Goal: Information Seeking & Learning: Learn about a topic

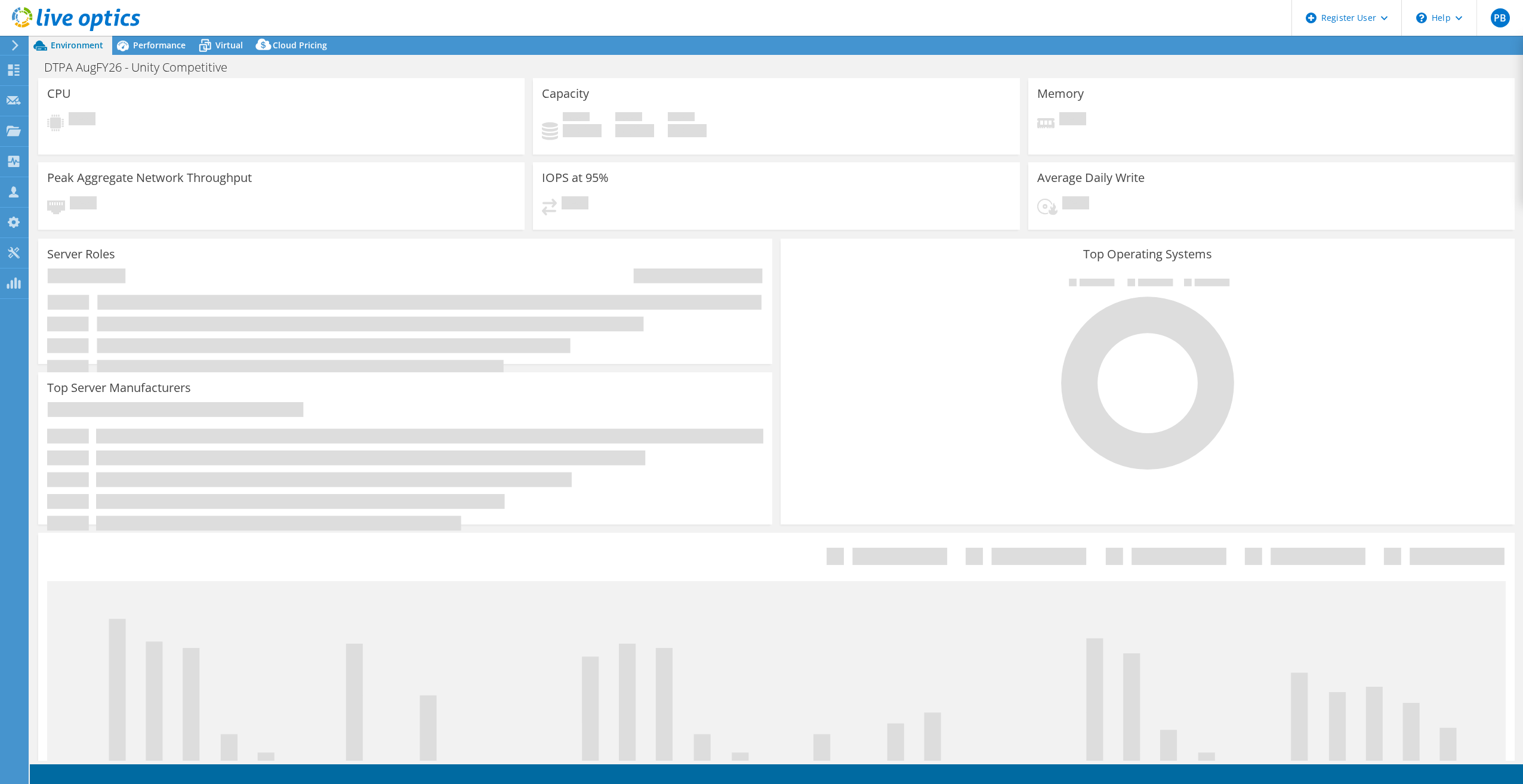
select select "USEast"
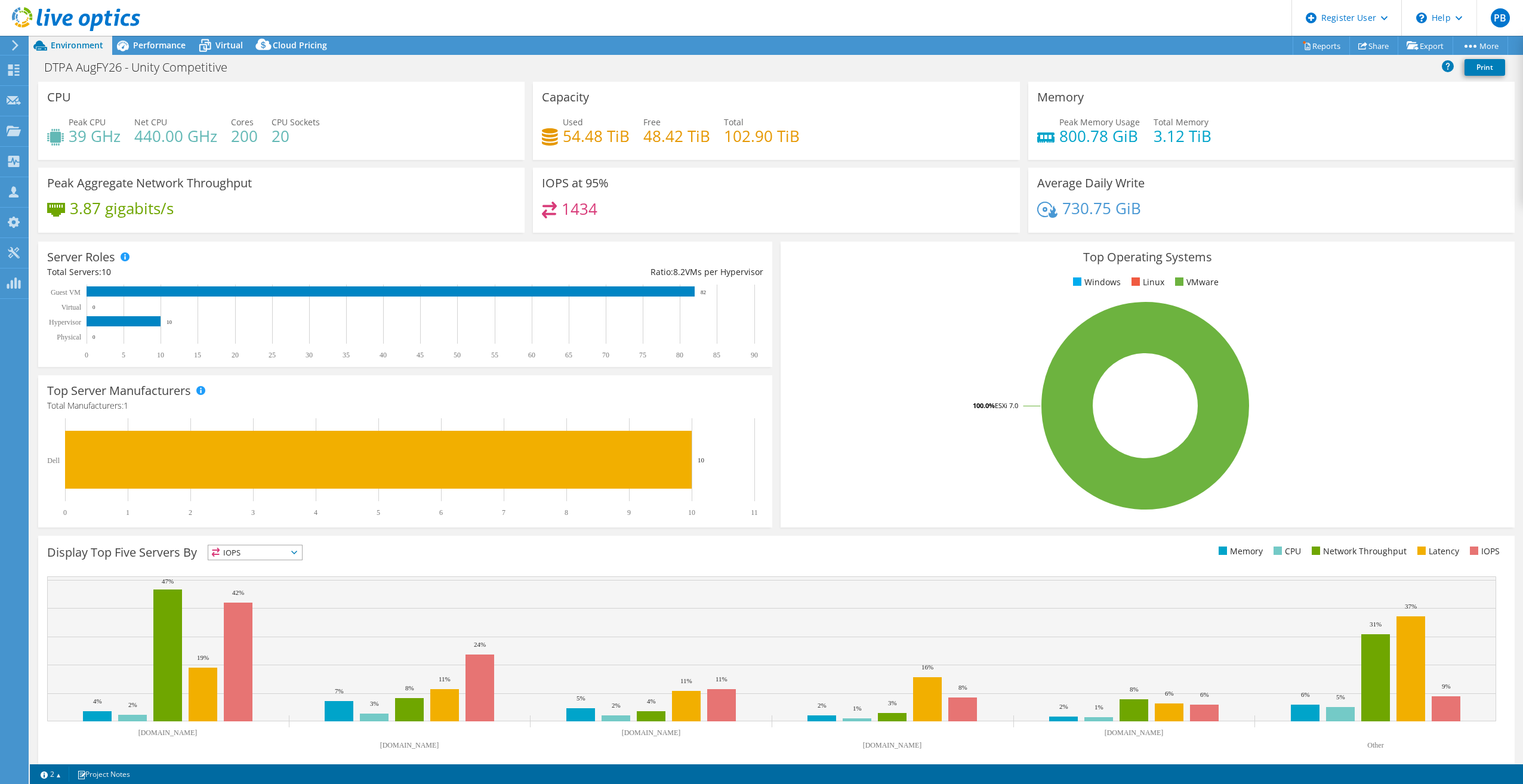
click at [385, 253] on div "Server Roles Physical Servers represent bare metal servers that were targets of…" at bounding box center [405, 305] width 734 height 125
click at [170, 48] on span "Performance" at bounding box center [159, 44] width 53 height 11
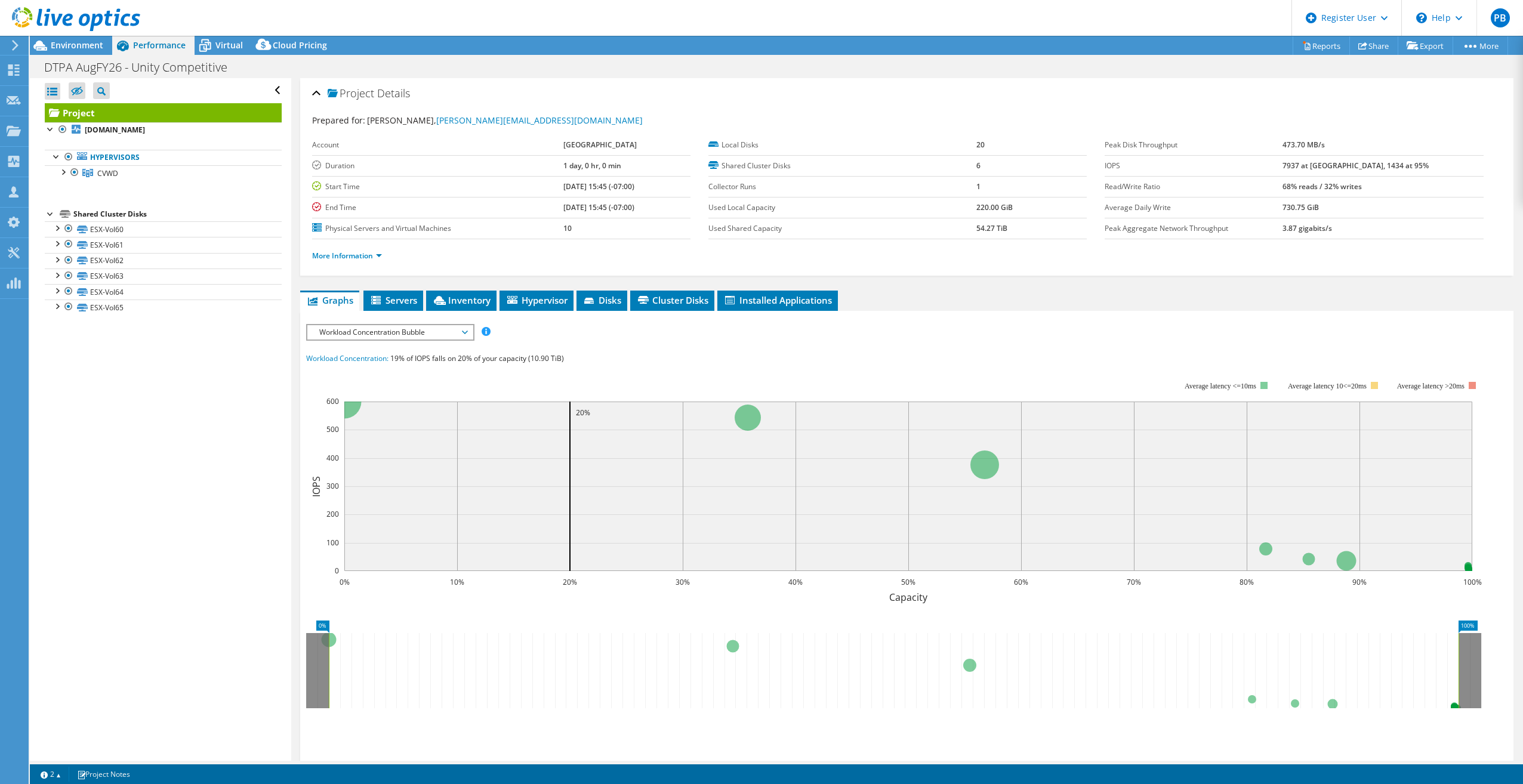
click at [77, 39] on div at bounding box center [70, 20] width 140 height 40
click at [78, 44] on span "Environment" at bounding box center [77, 44] width 53 height 11
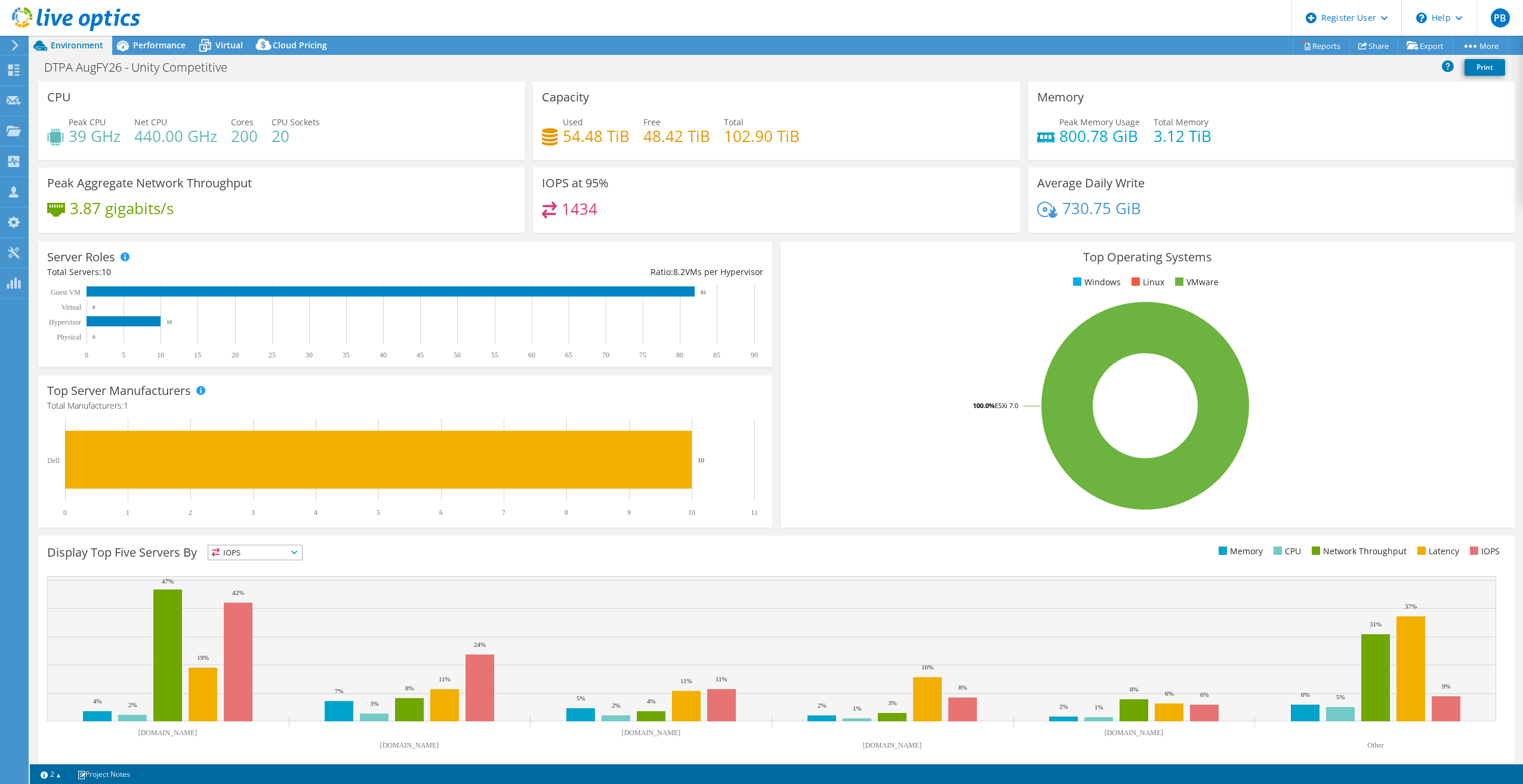
click at [685, 70] on div "DTPA AugFY26 - Unity Competitive Print" at bounding box center [777, 66] width 1493 height 22
click at [599, 262] on div "Server Roles Physical Servers represent bare metal servers that were targets of…" at bounding box center [405, 305] width 734 height 125
click at [137, 42] on span "Performance" at bounding box center [159, 44] width 53 height 11
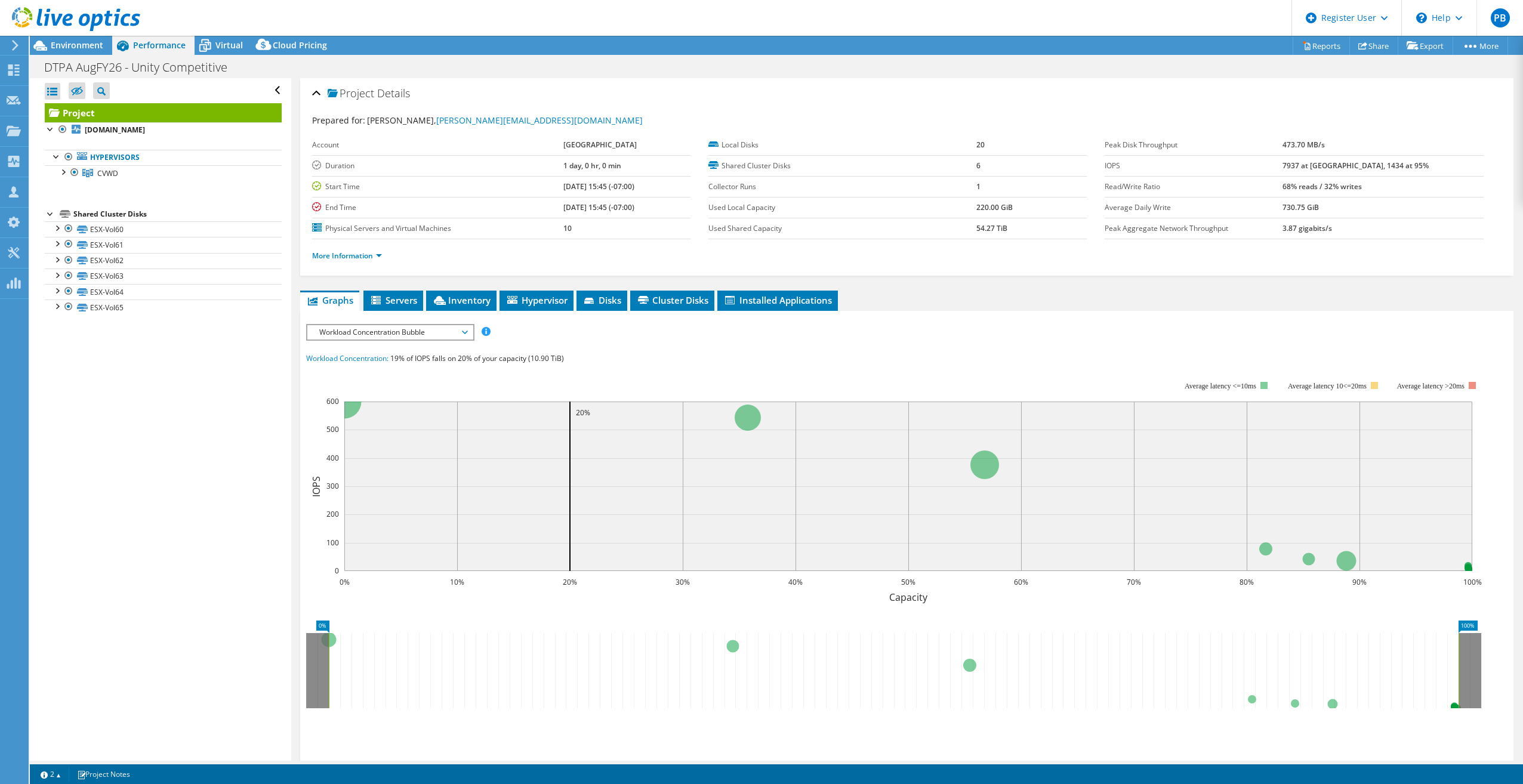
click at [170, 42] on span "Performance" at bounding box center [159, 44] width 53 height 11
click at [446, 334] on span "Workload Concentration Bubble" at bounding box center [389, 332] width 153 height 14
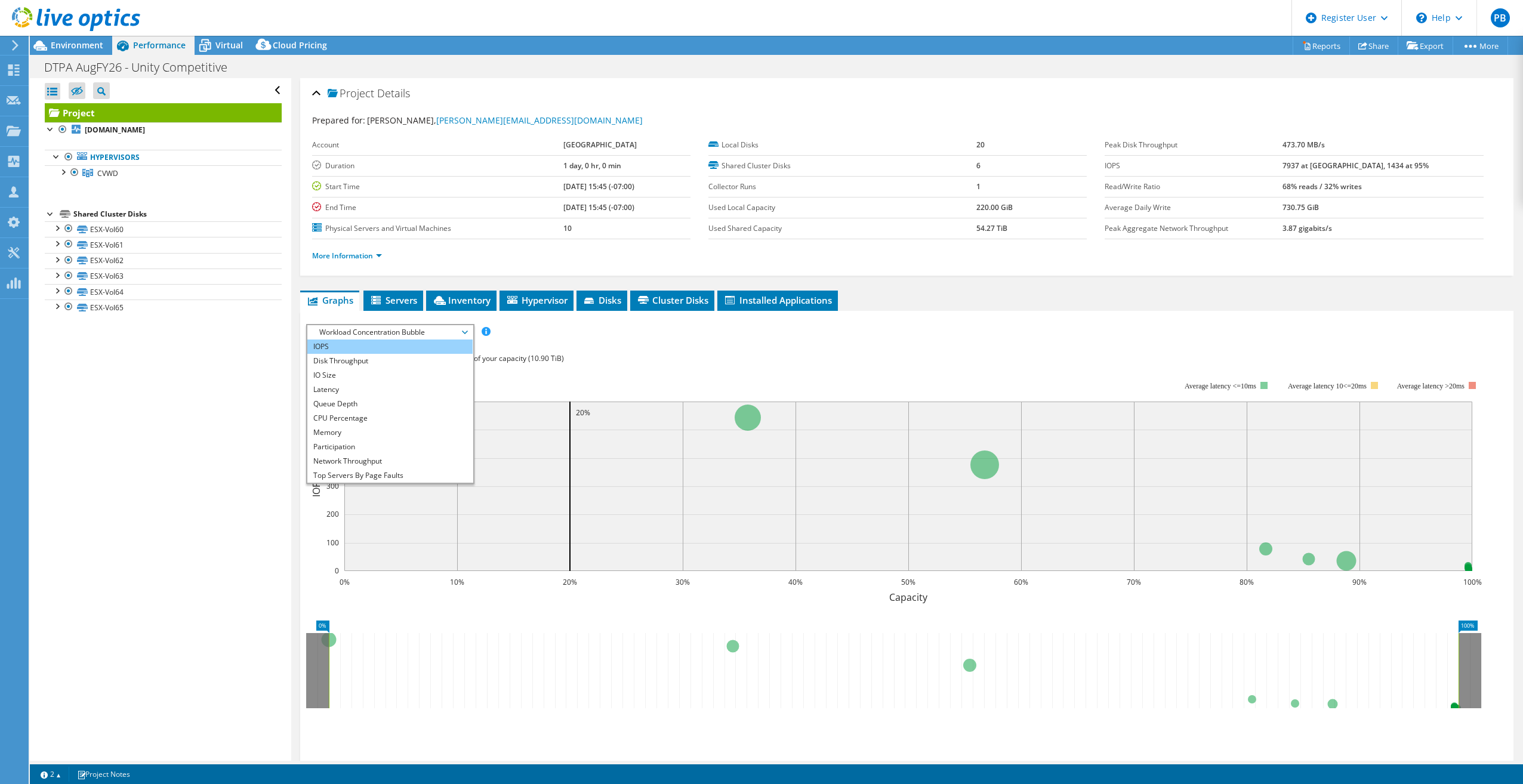
click at [415, 348] on li "IOPS" at bounding box center [390, 346] width 165 height 14
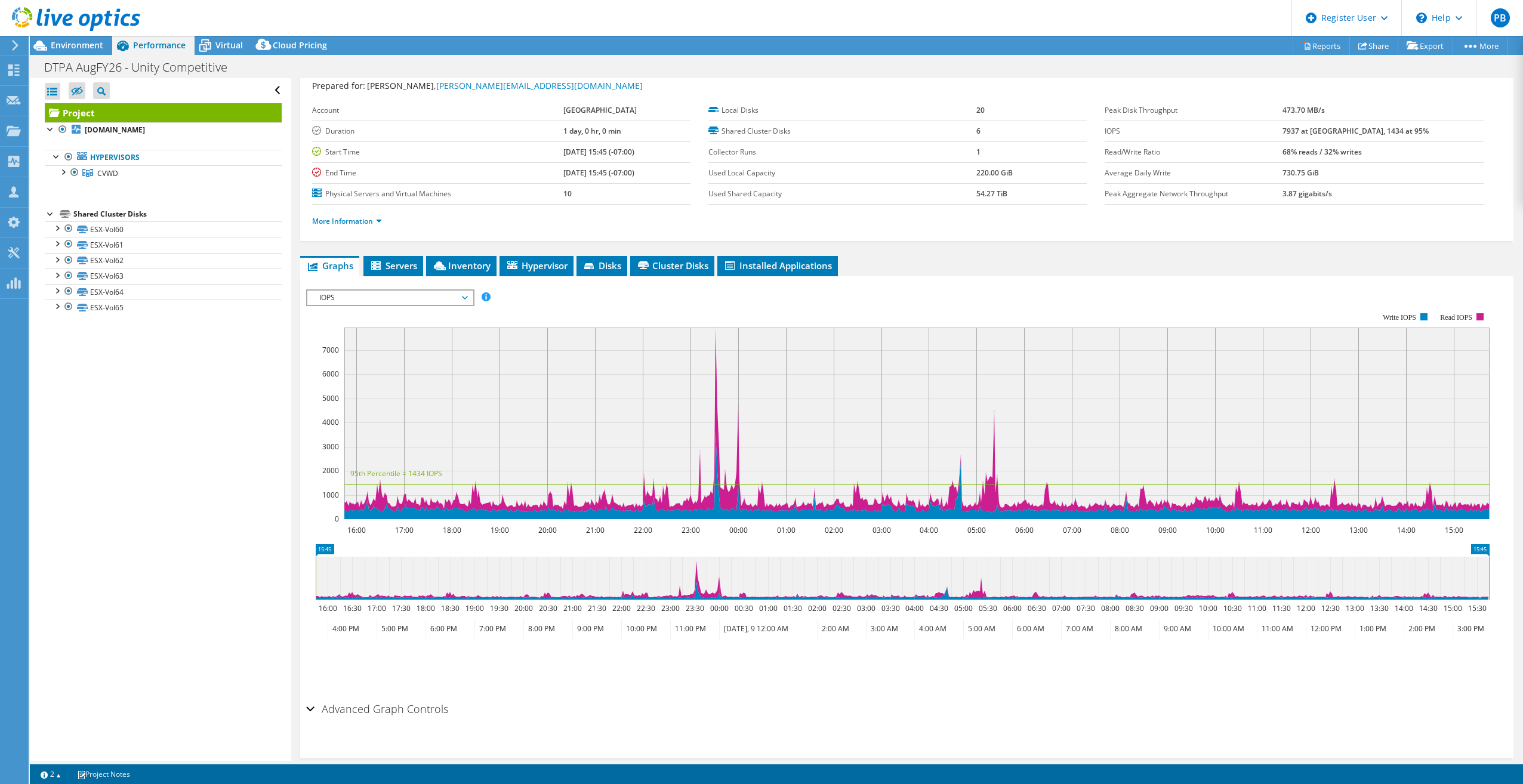
scroll to position [53, 0]
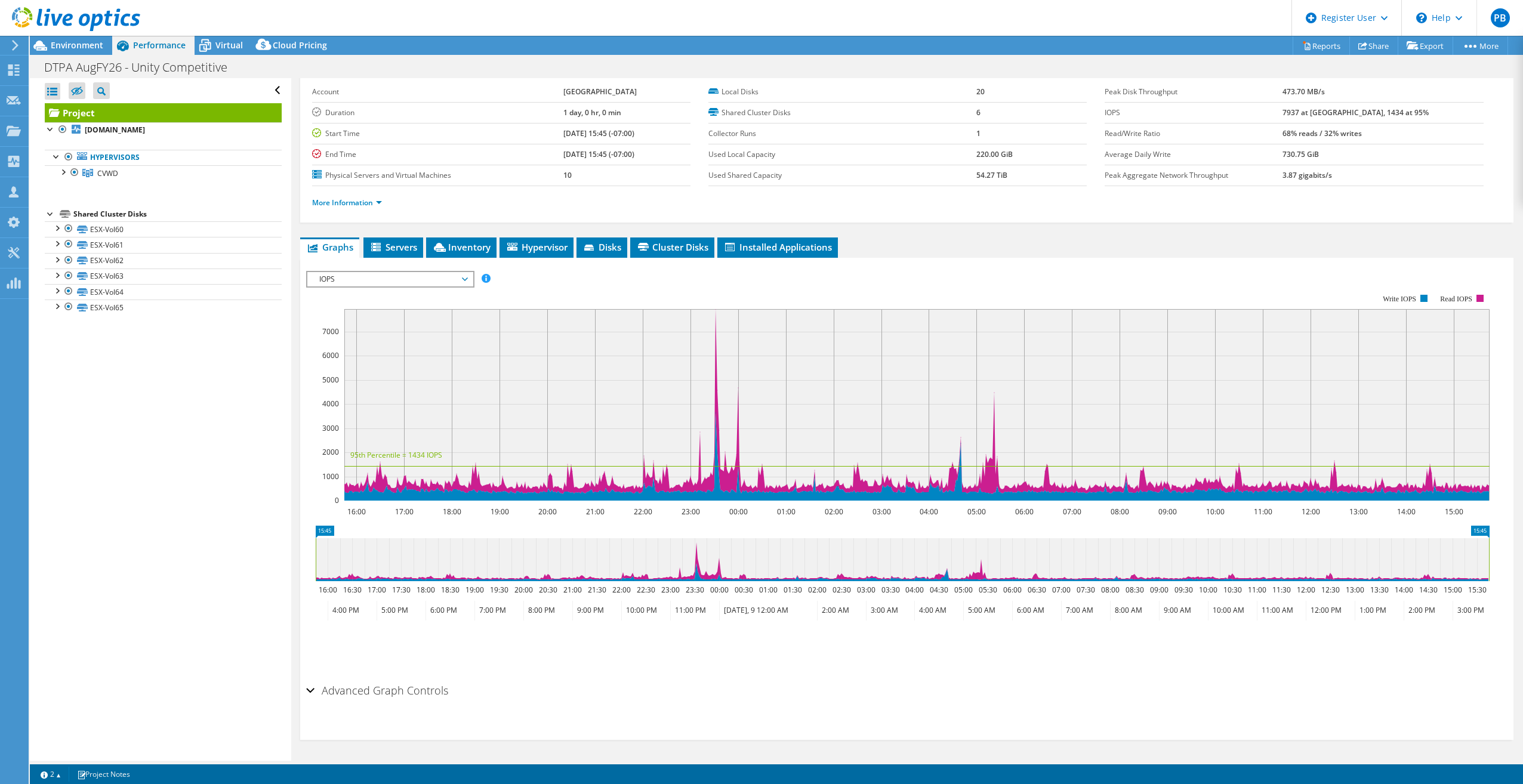
click at [824, 541] on icon at bounding box center [902, 559] width 1173 height 43
click at [397, 278] on span "IOPS" at bounding box center [389, 279] width 153 height 14
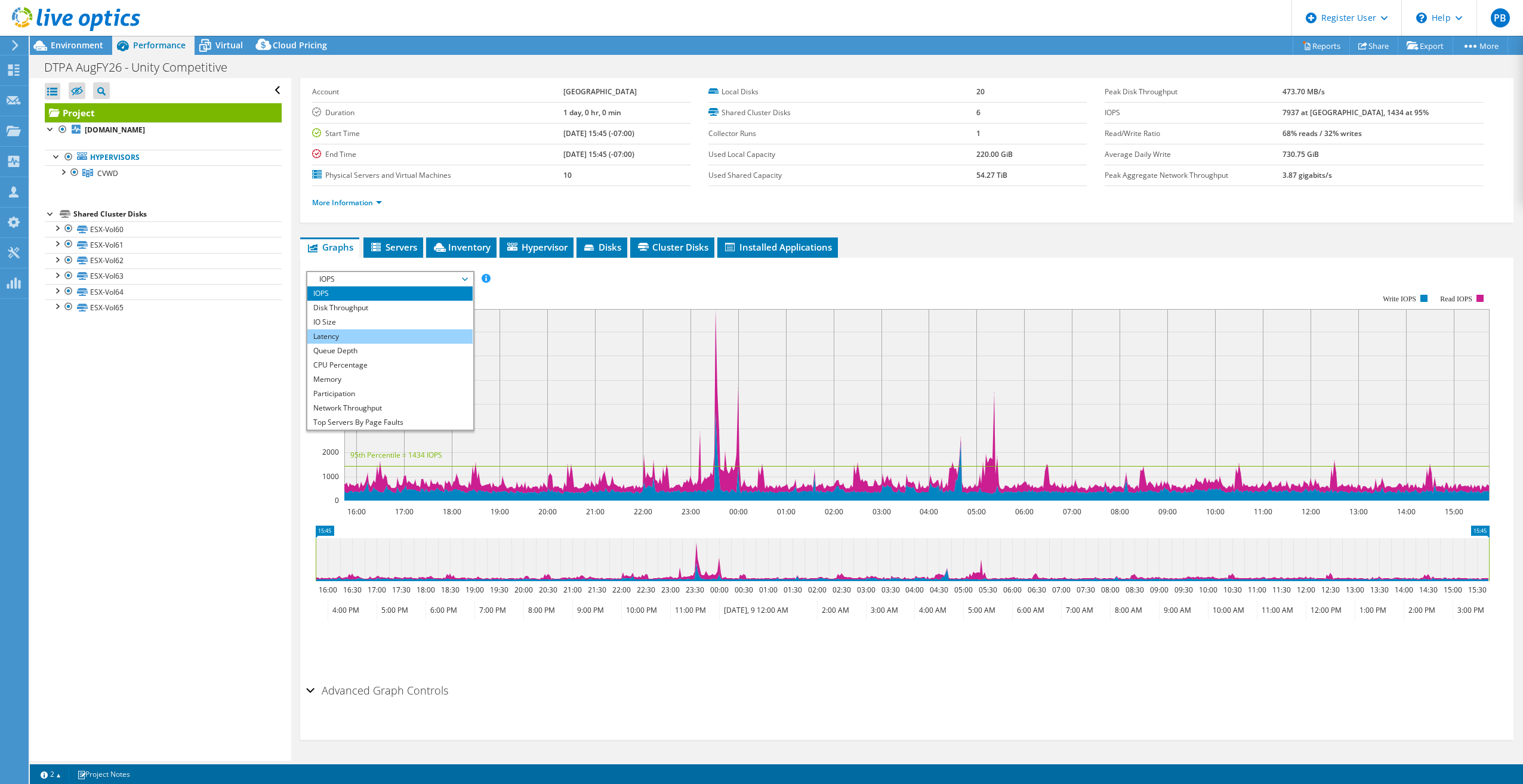
click at [366, 336] on li "Latency" at bounding box center [390, 336] width 165 height 14
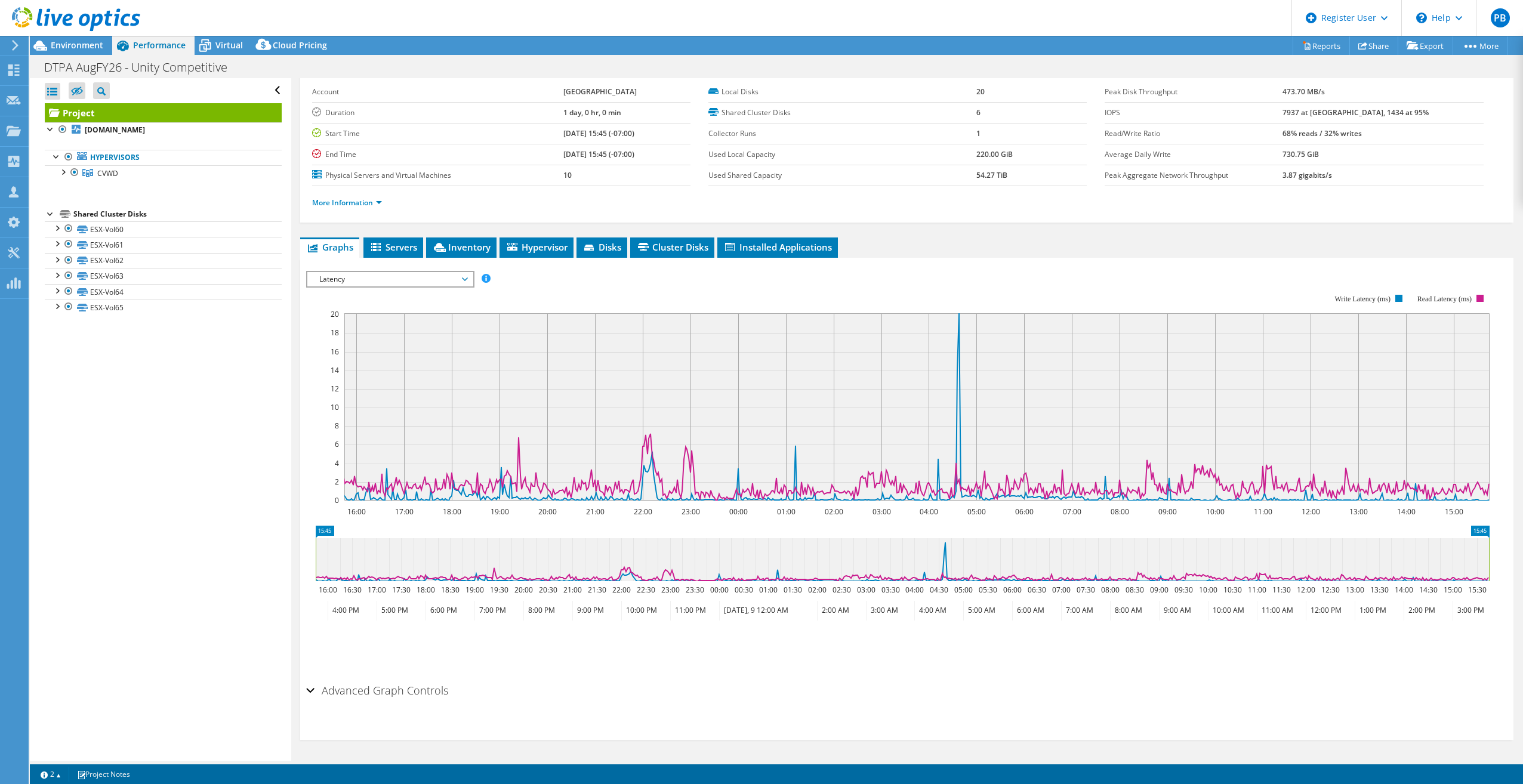
scroll to position [0, 0]
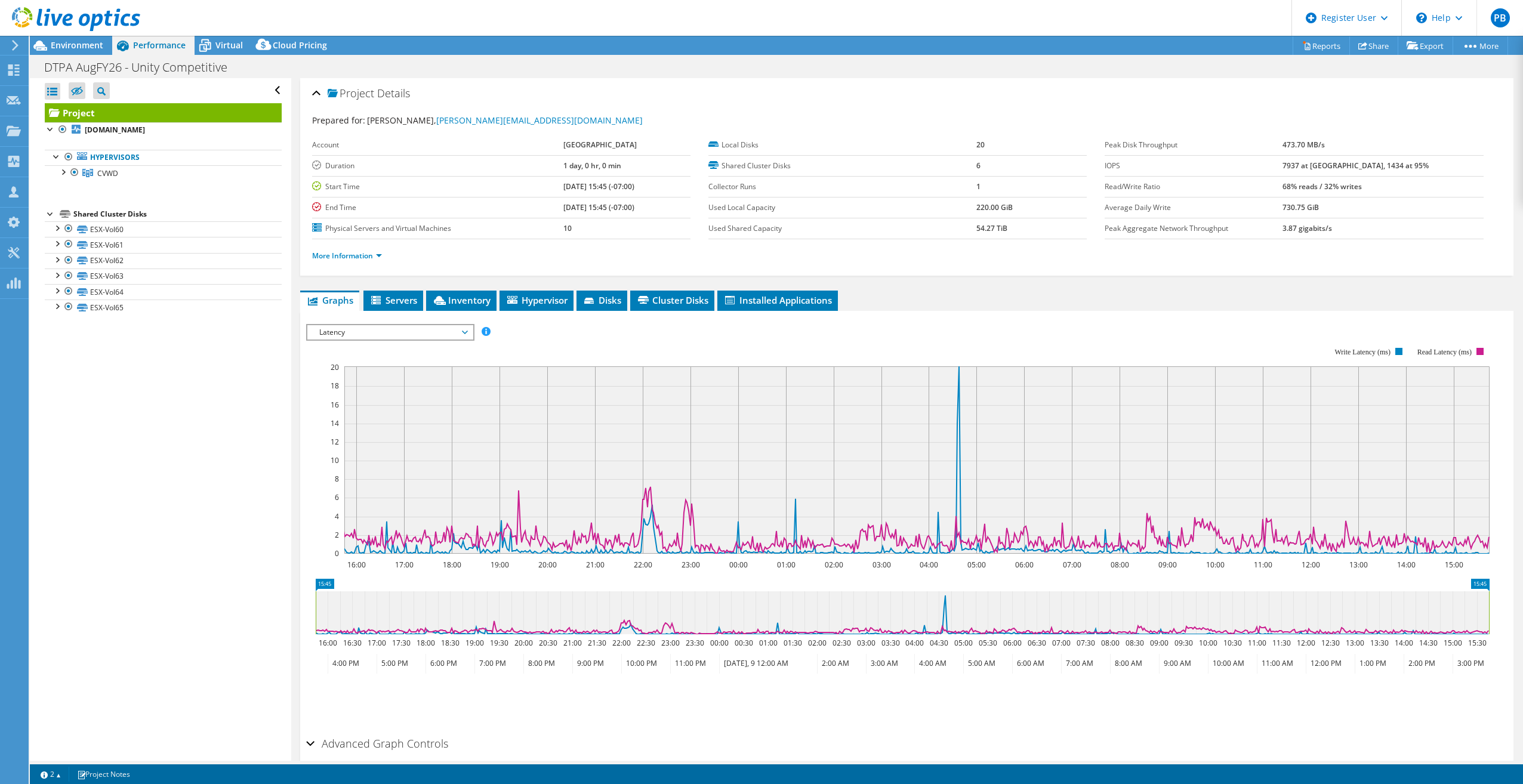
click at [550, 482] on rect at bounding box center [917, 460] width 1145 height 188
click at [372, 328] on span "Latency" at bounding box center [389, 332] width 153 height 14
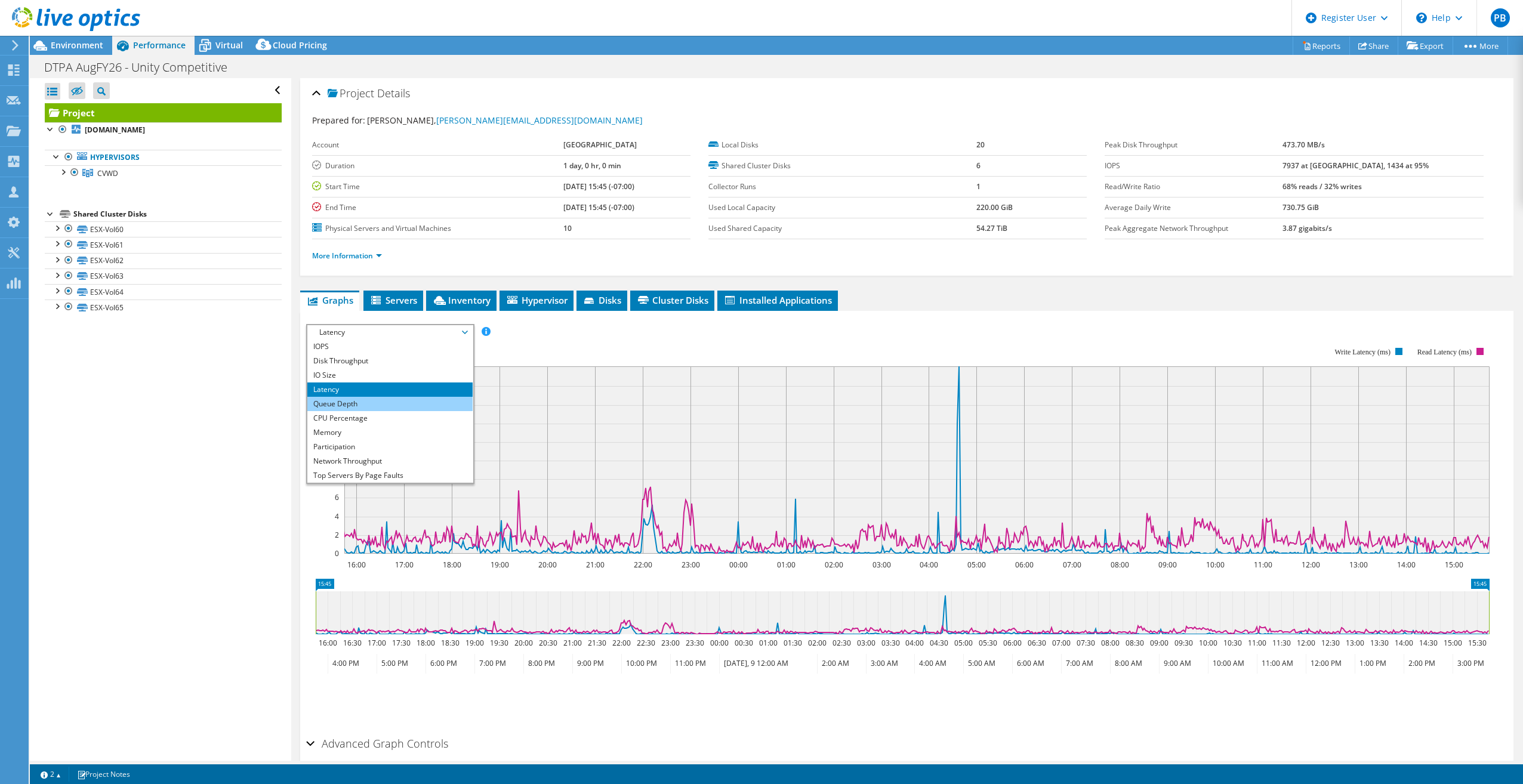
click at [356, 406] on li "Queue Depth" at bounding box center [390, 403] width 165 height 14
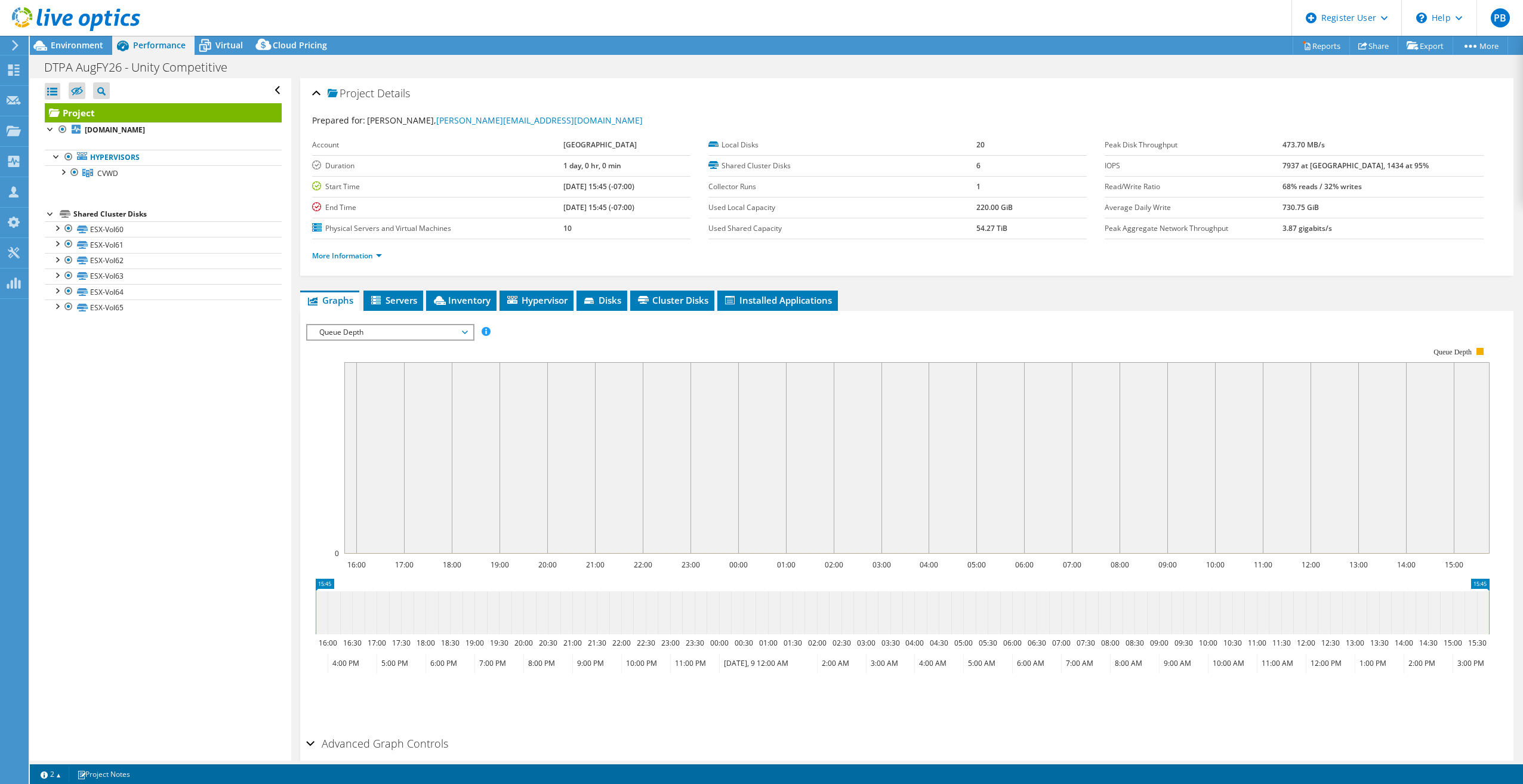
click at [385, 329] on span "Queue Depth" at bounding box center [389, 332] width 153 height 14
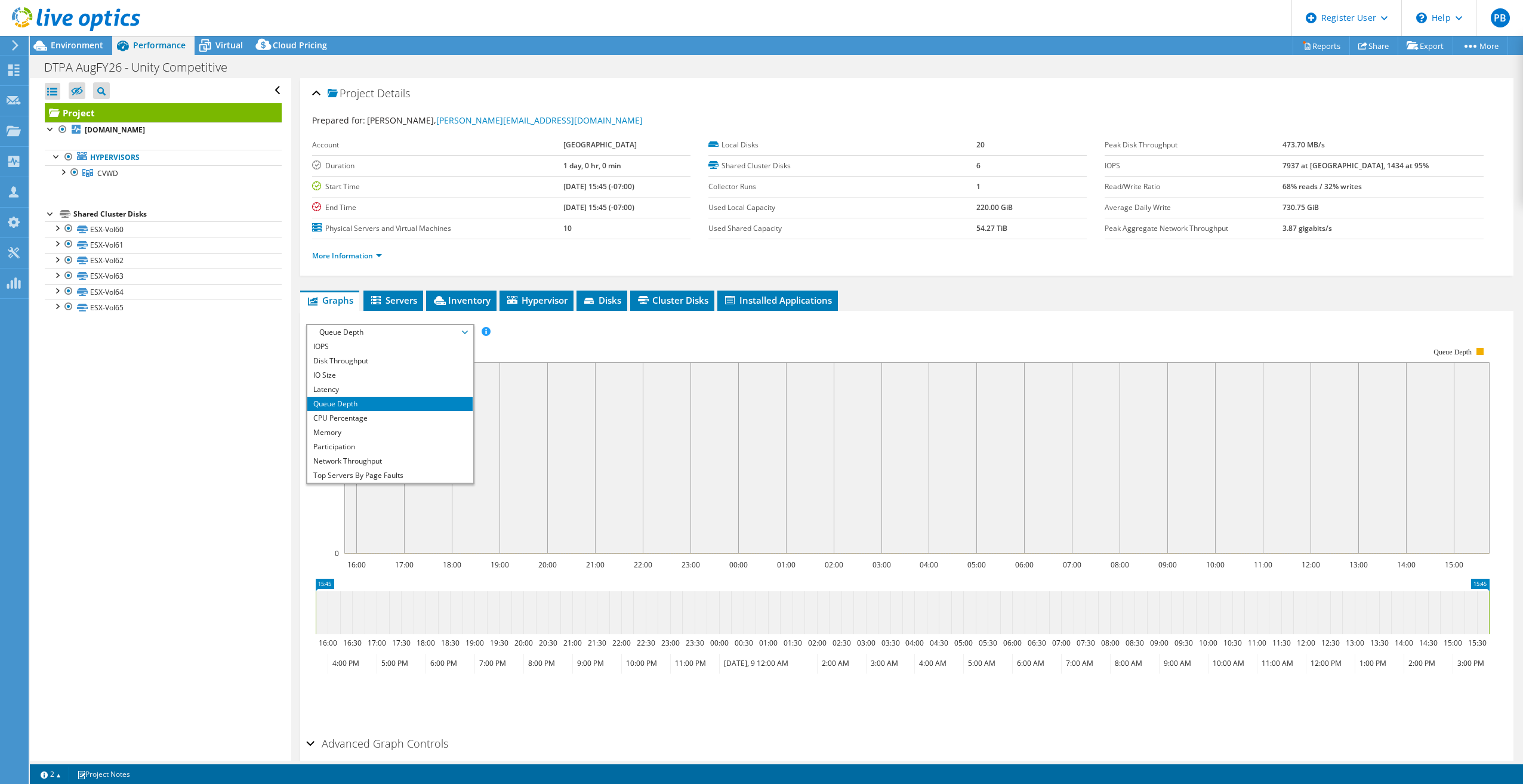
click at [247, 372] on div "Open All Close All Hide Excluded Nodes Project Tree Filter" at bounding box center [161, 419] width 261 height 682
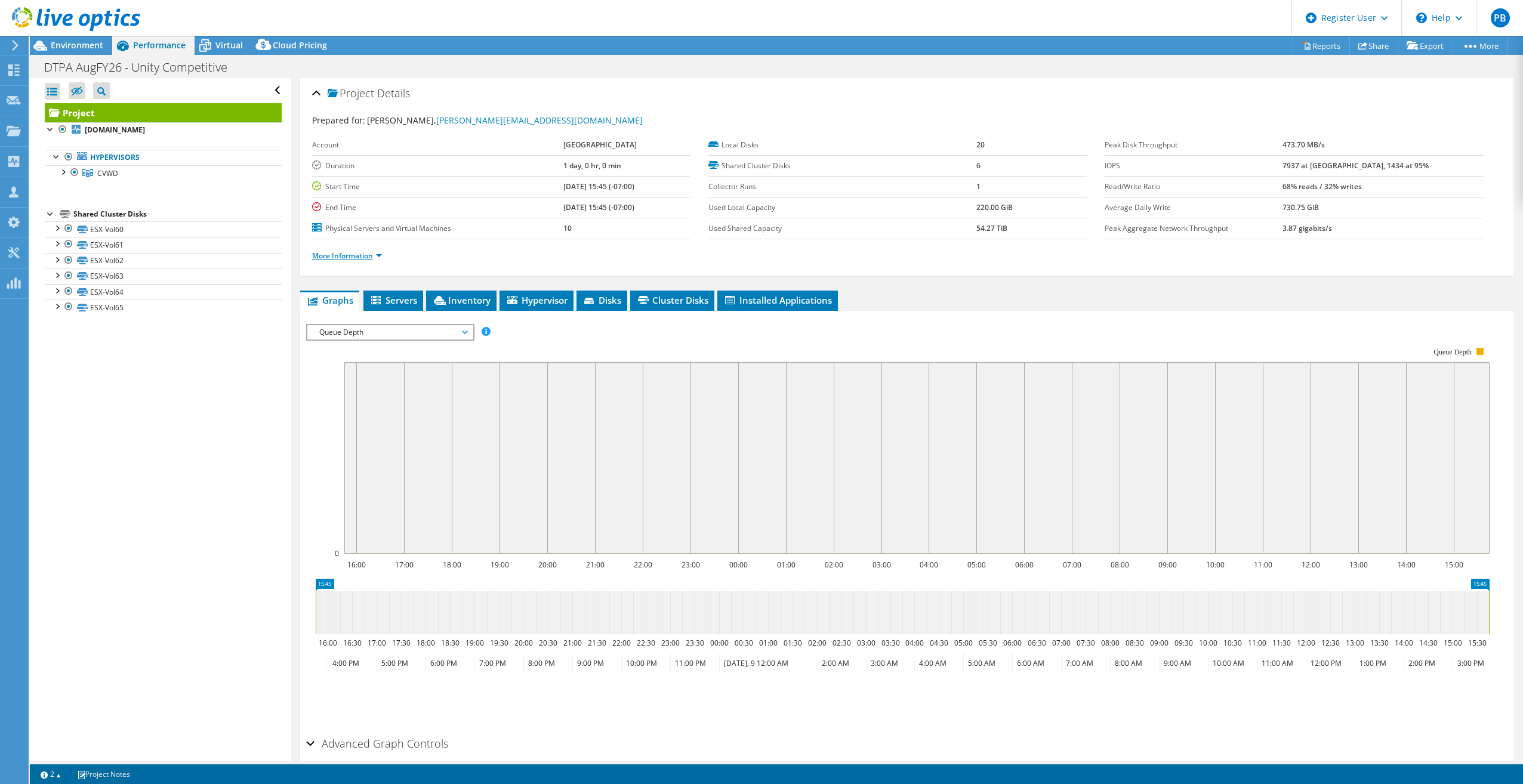
click at [365, 257] on link "More Information" at bounding box center [347, 255] width 70 height 10
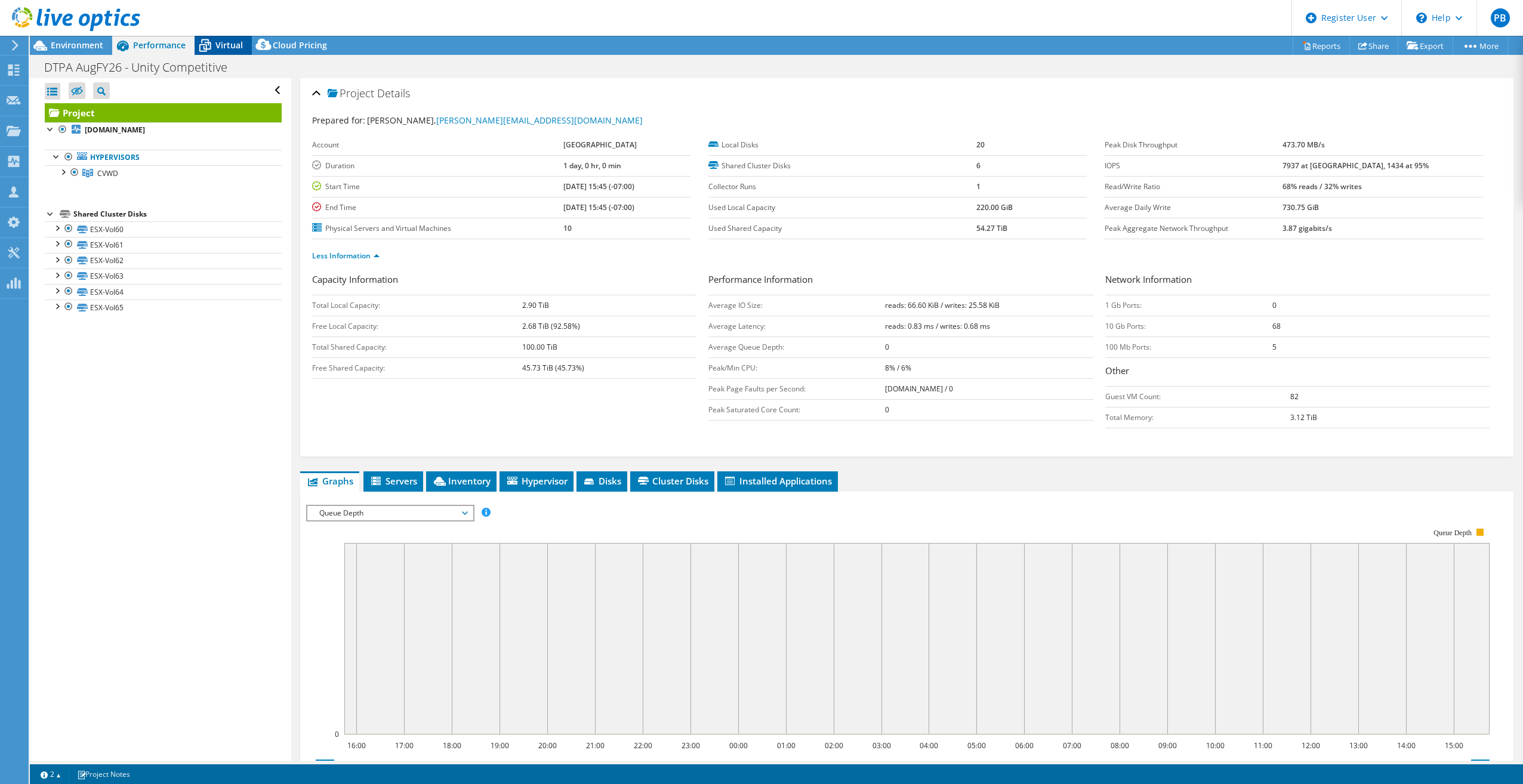
click at [213, 50] on icon at bounding box center [205, 46] width 21 height 21
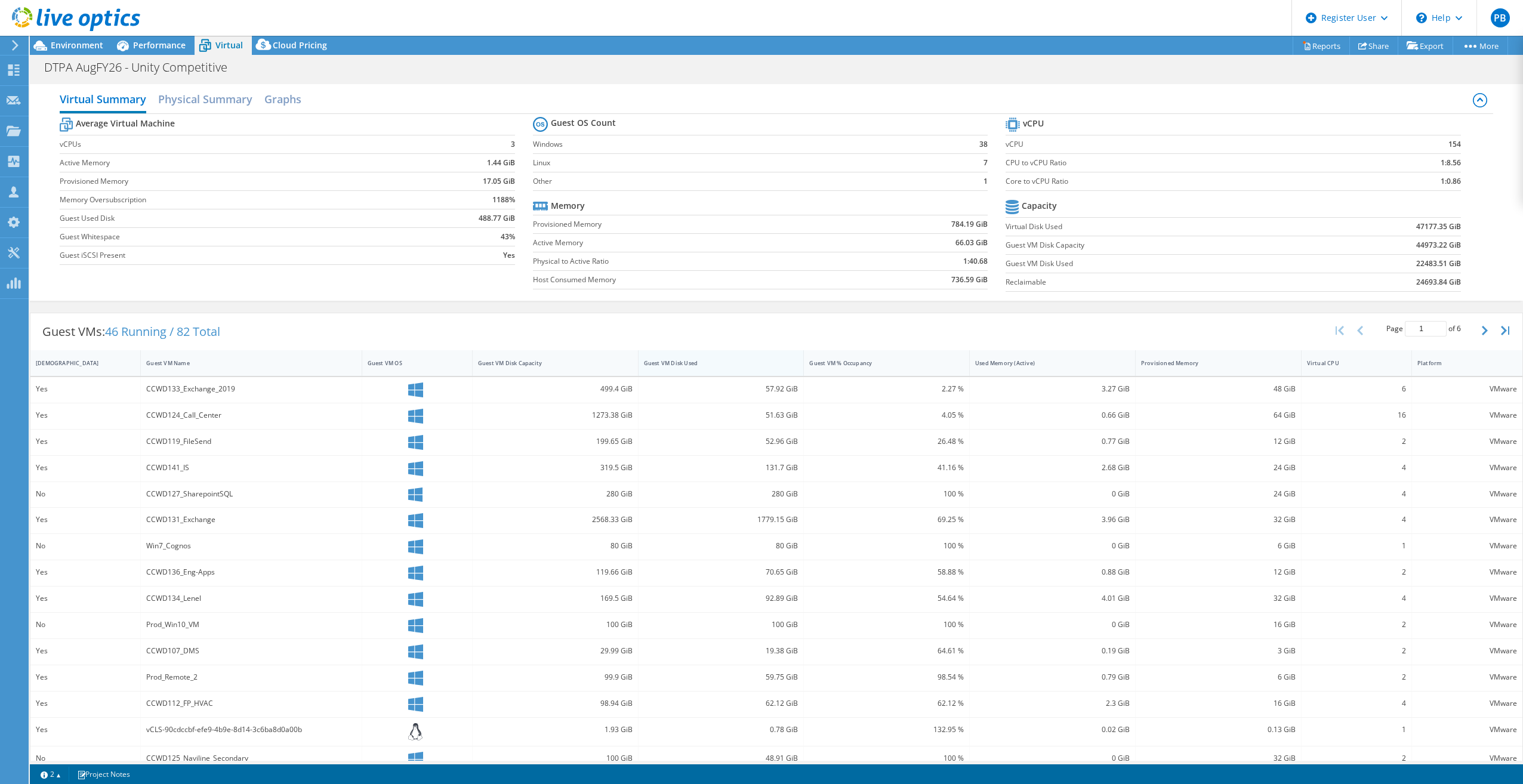
click at [694, 363] on div "Guest VM Disk Used" at bounding box center [714, 363] width 140 height 8
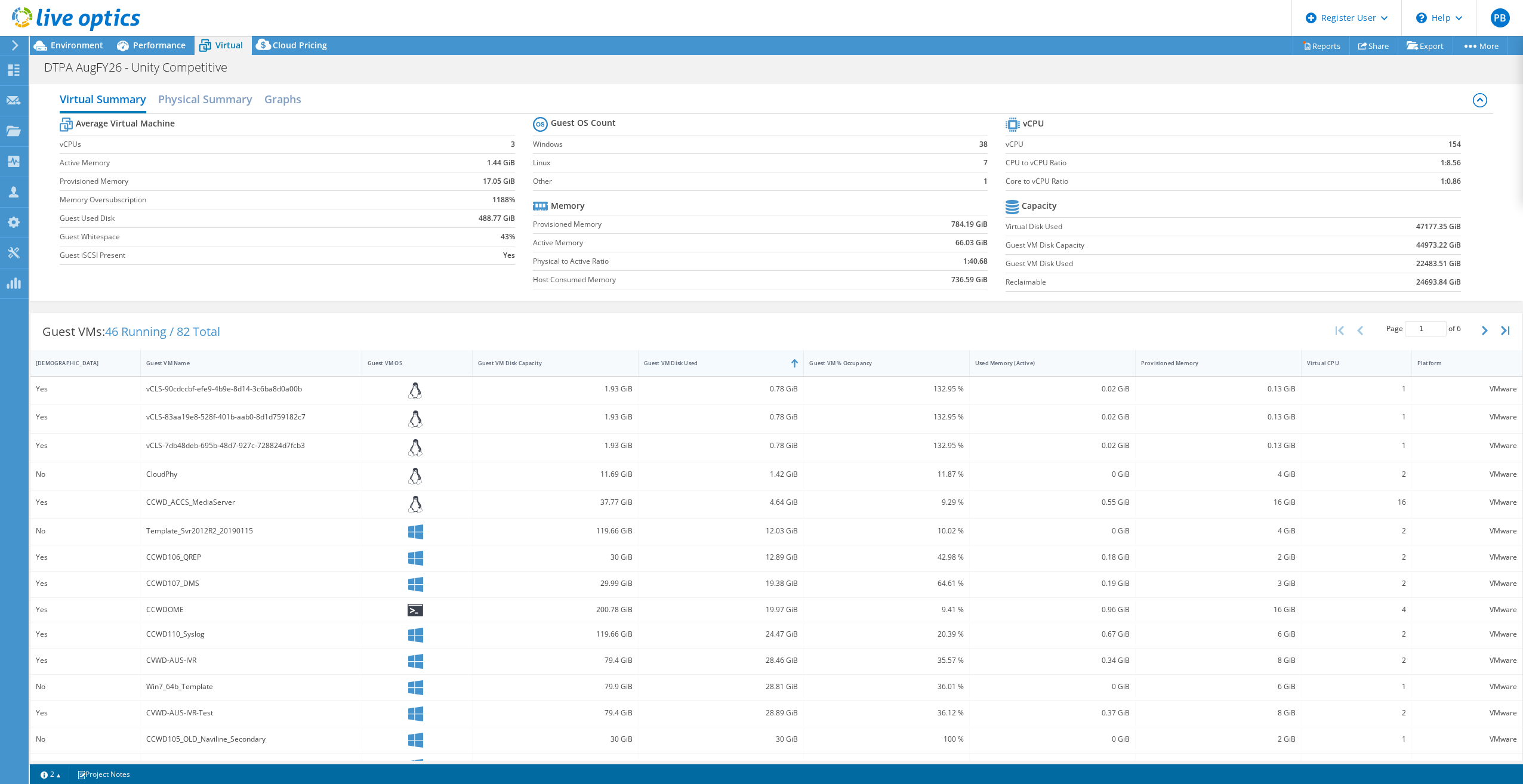
click at [736, 362] on div "Guest VM Disk Used" at bounding box center [714, 363] width 140 height 8
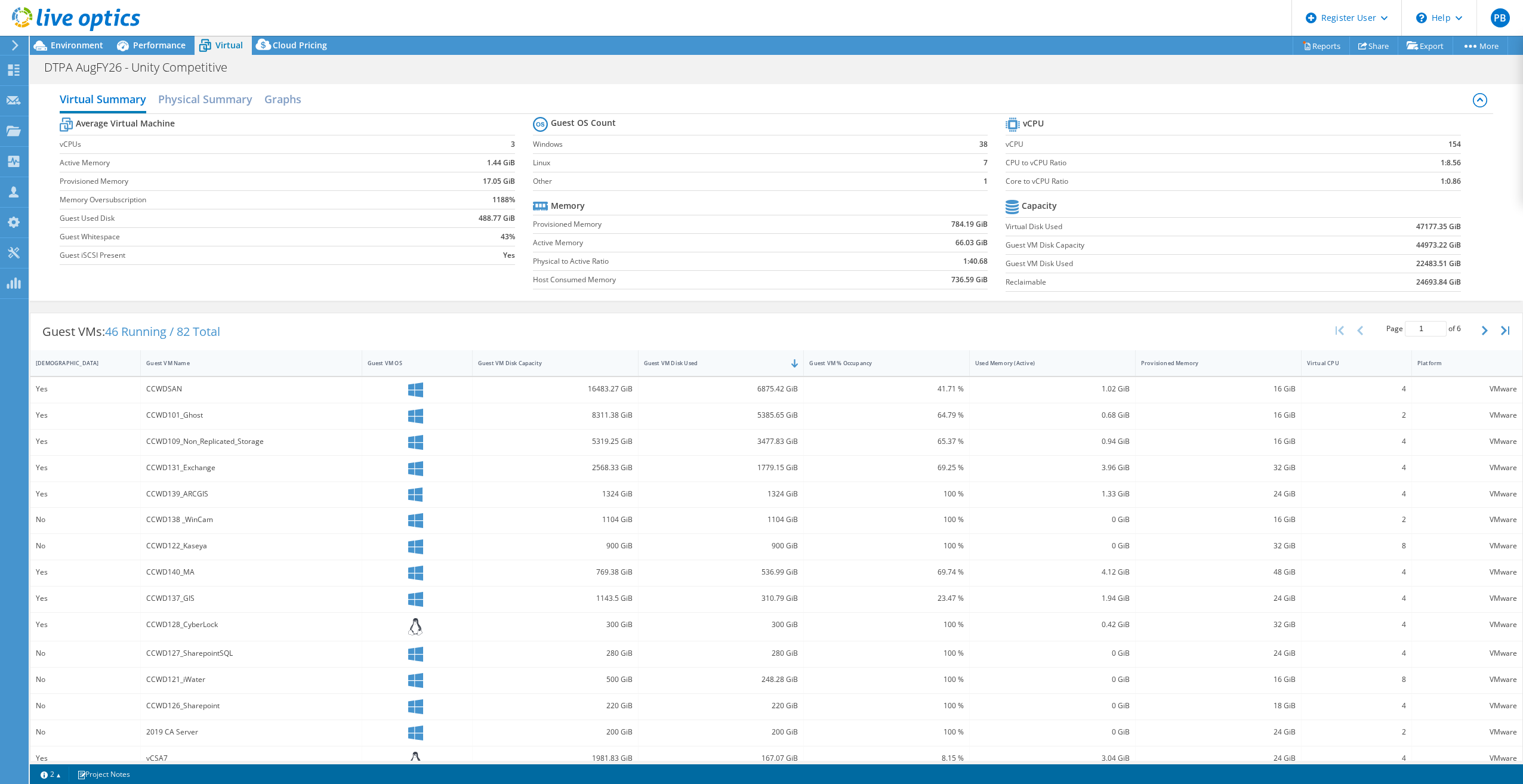
scroll to position [20, 0]
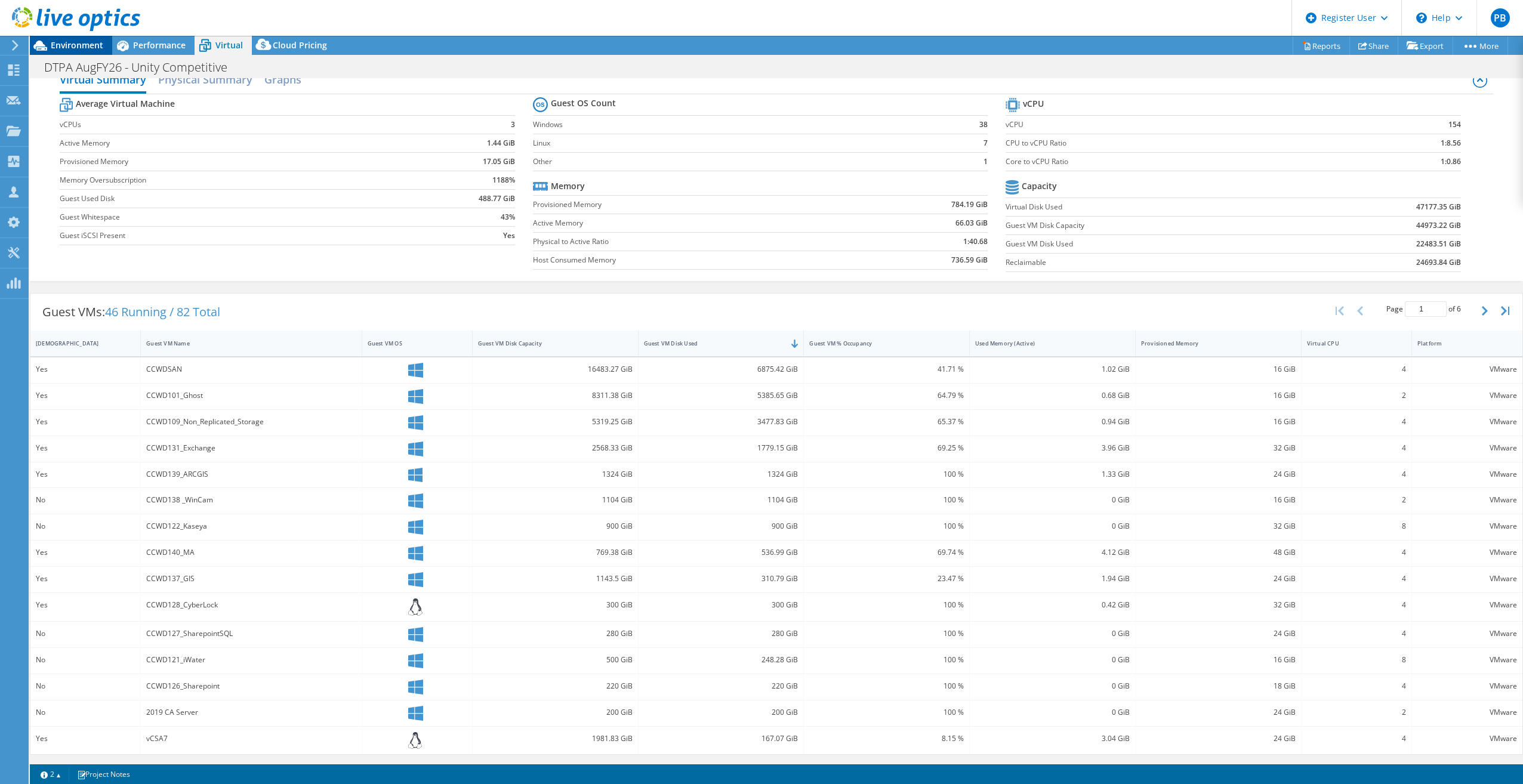
click at [79, 47] on span "Environment" at bounding box center [77, 44] width 53 height 11
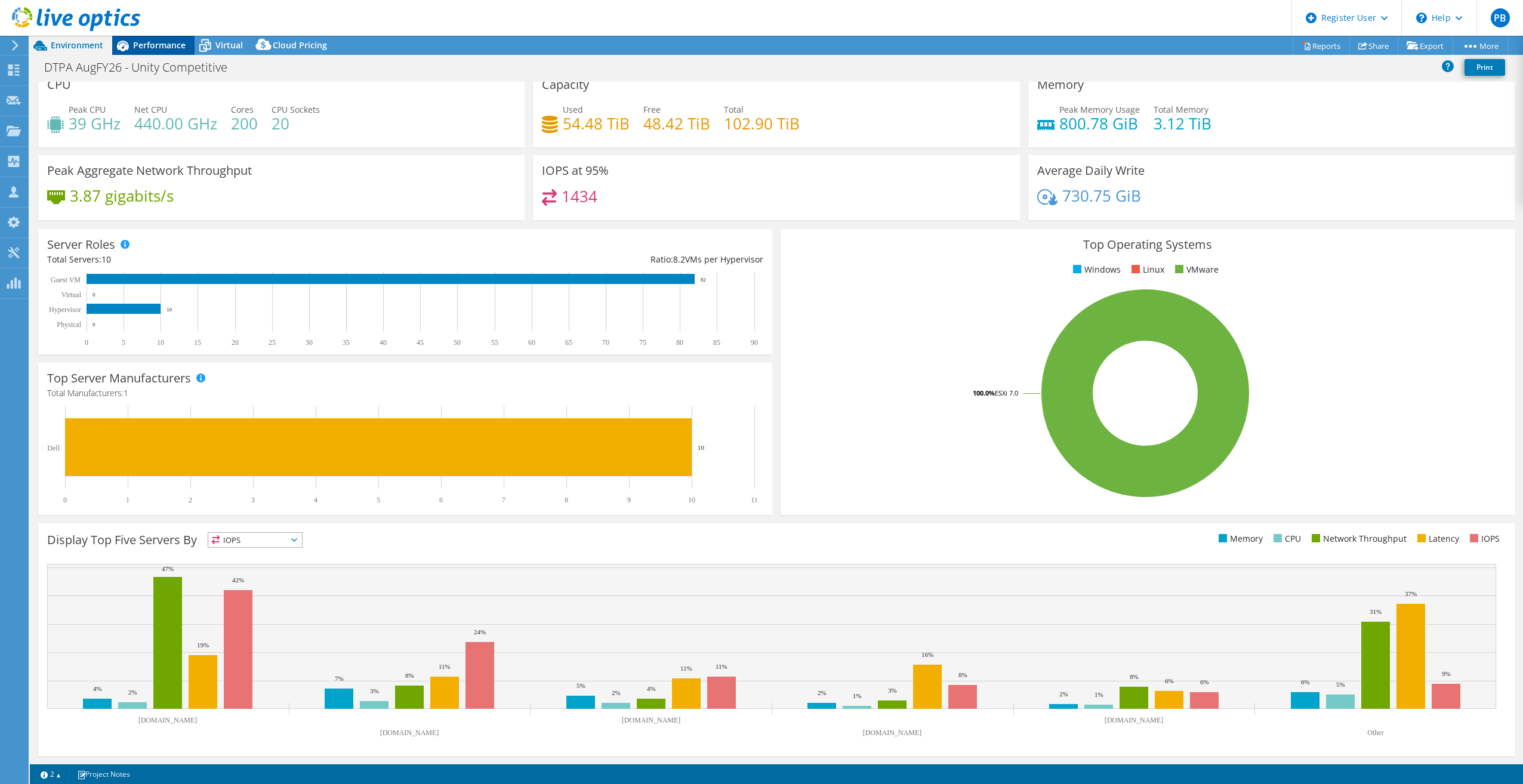
click at [165, 47] on span "Performance" at bounding box center [159, 44] width 53 height 11
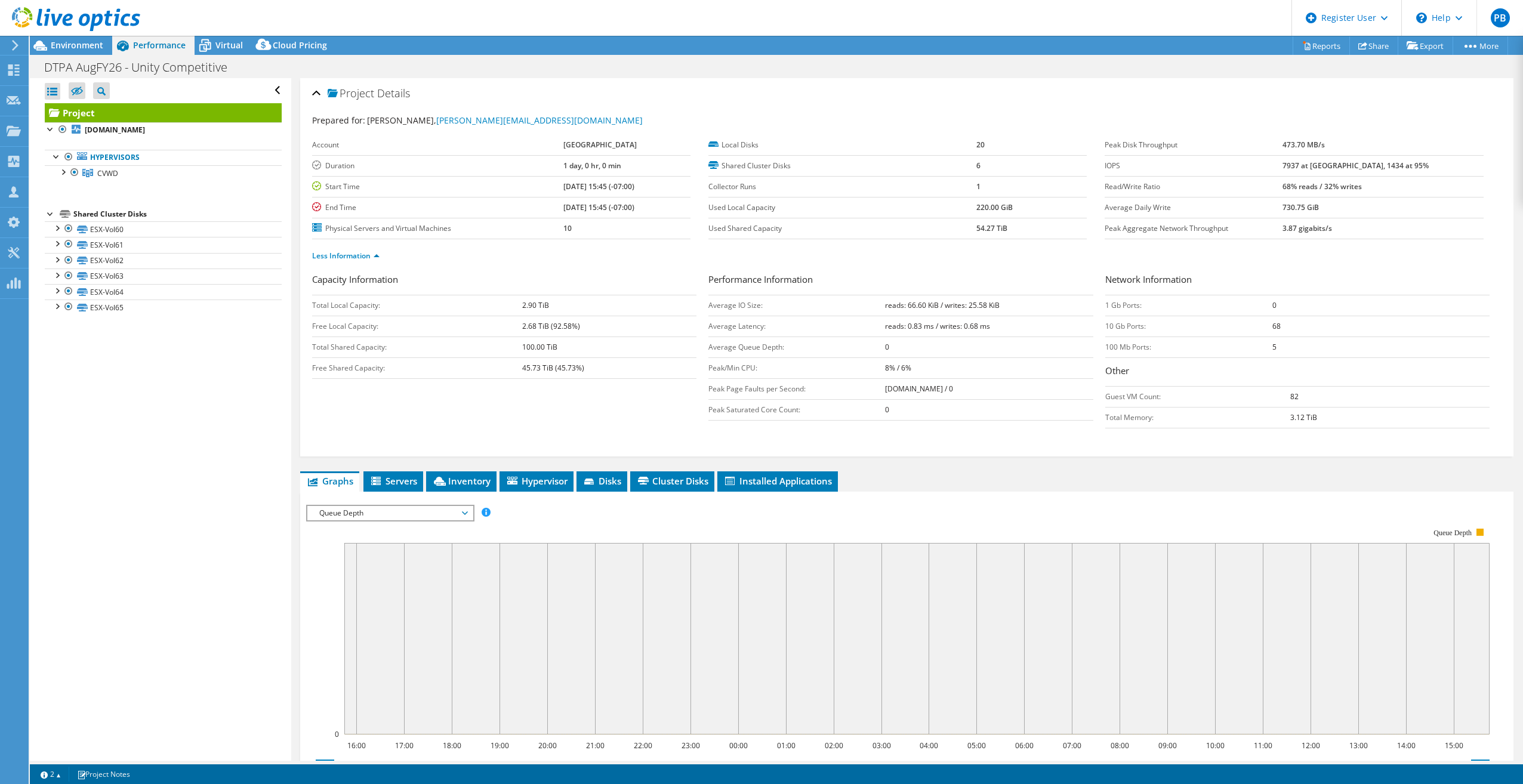
scroll to position [0, 0]
click at [451, 483] on span "Inventory" at bounding box center [461, 481] width 59 height 12
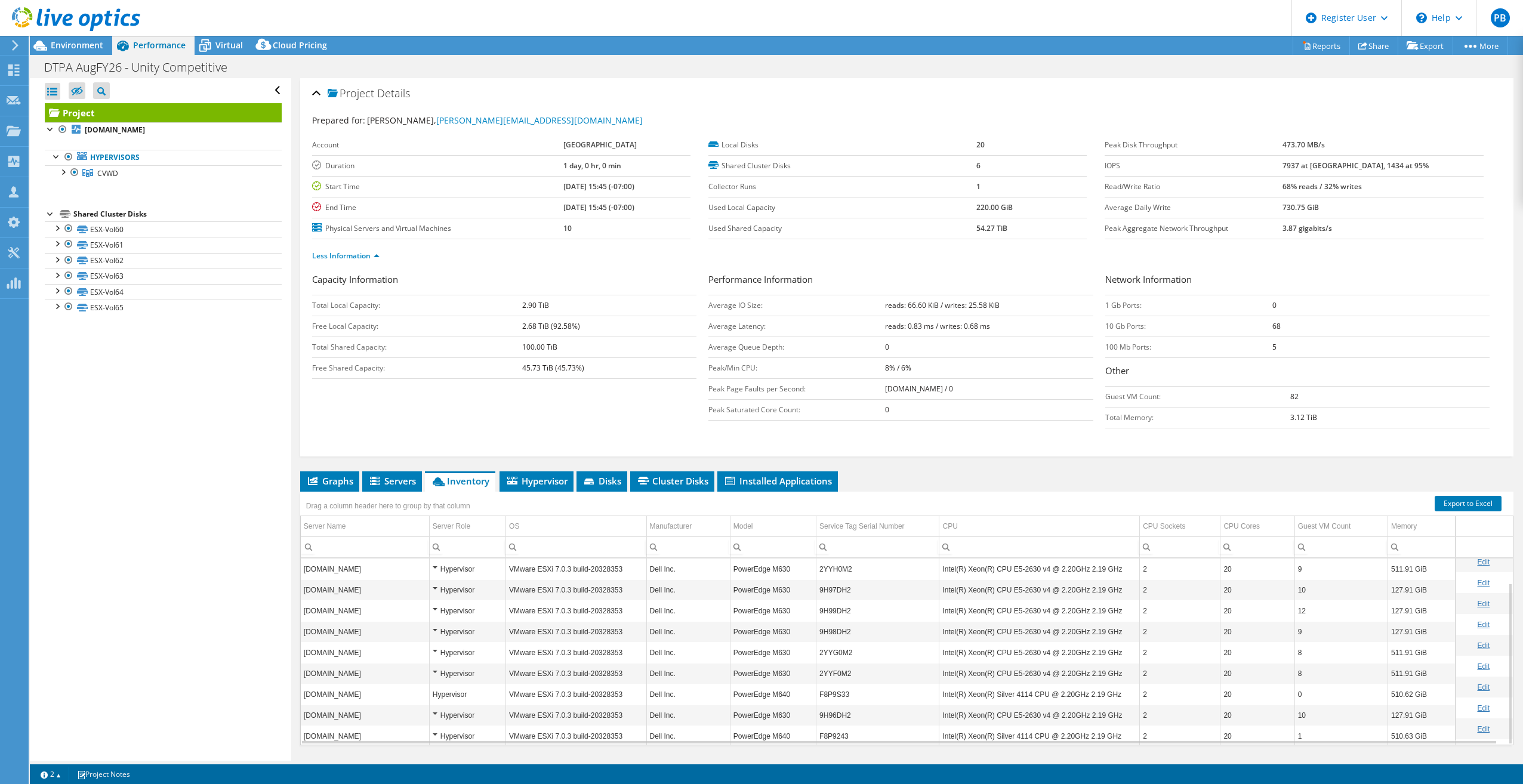
scroll to position [30, 0]
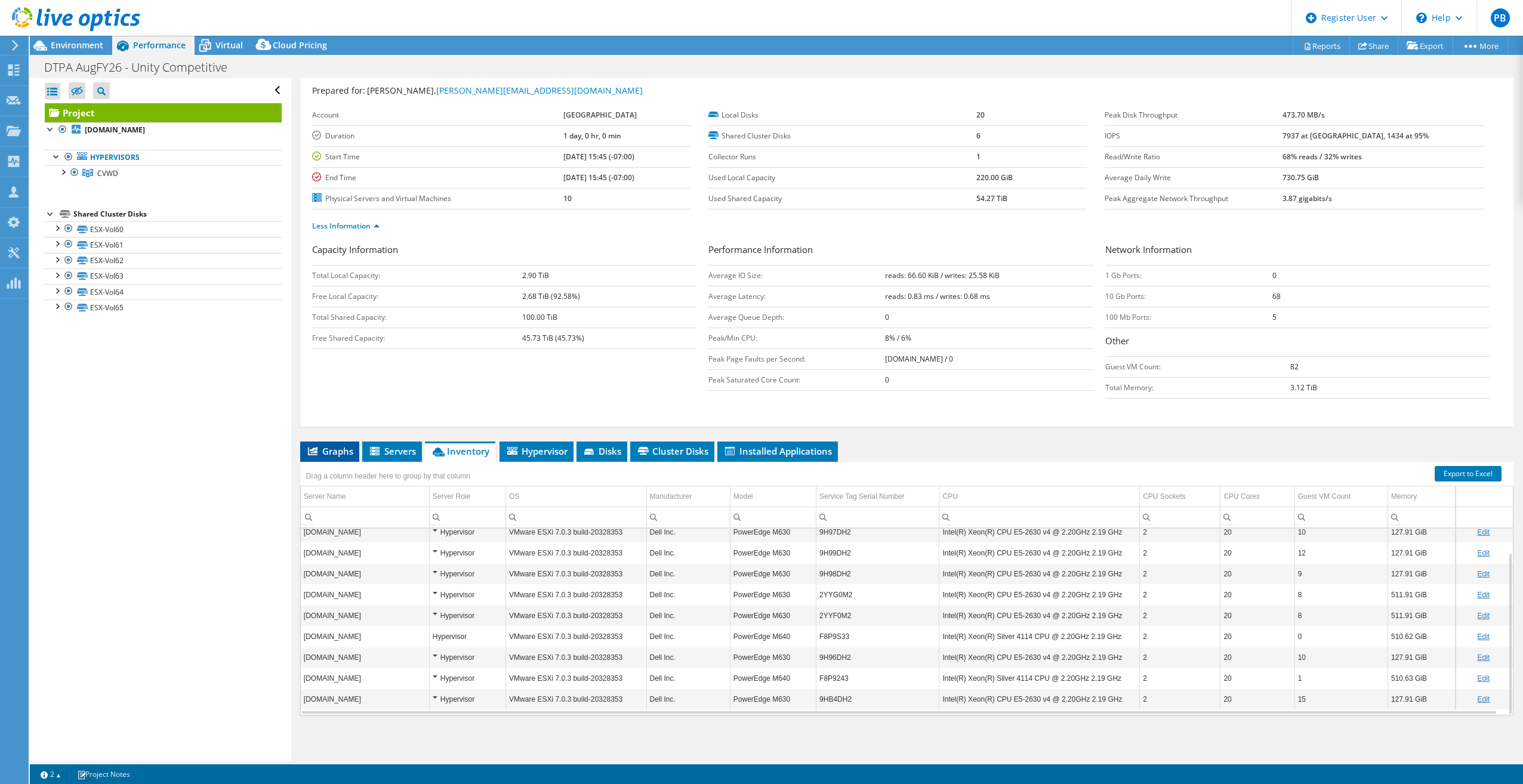
click at [349, 452] on span "Graphs" at bounding box center [329, 451] width 47 height 12
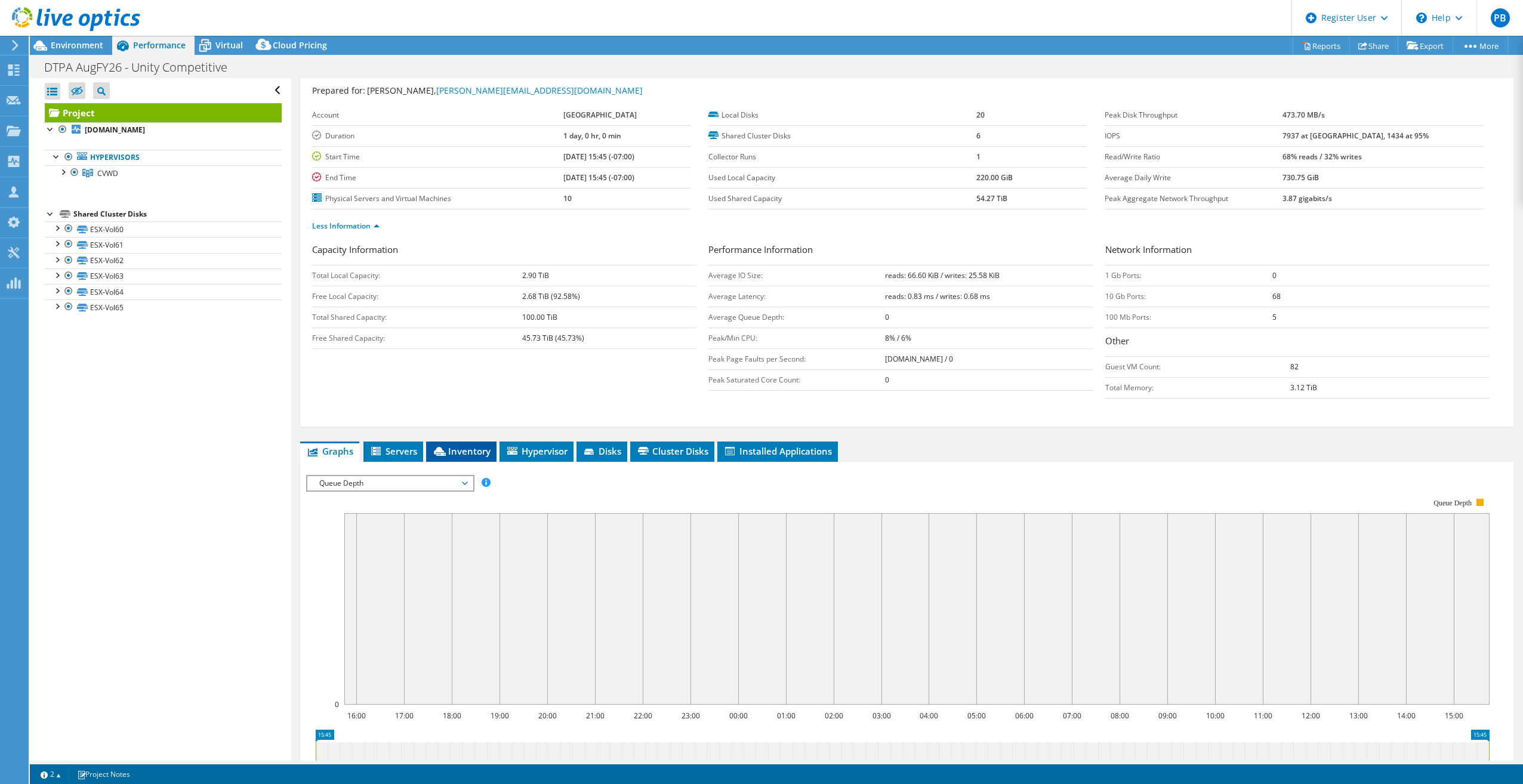
click at [452, 453] on span "Inventory" at bounding box center [461, 451] width 59 height 12
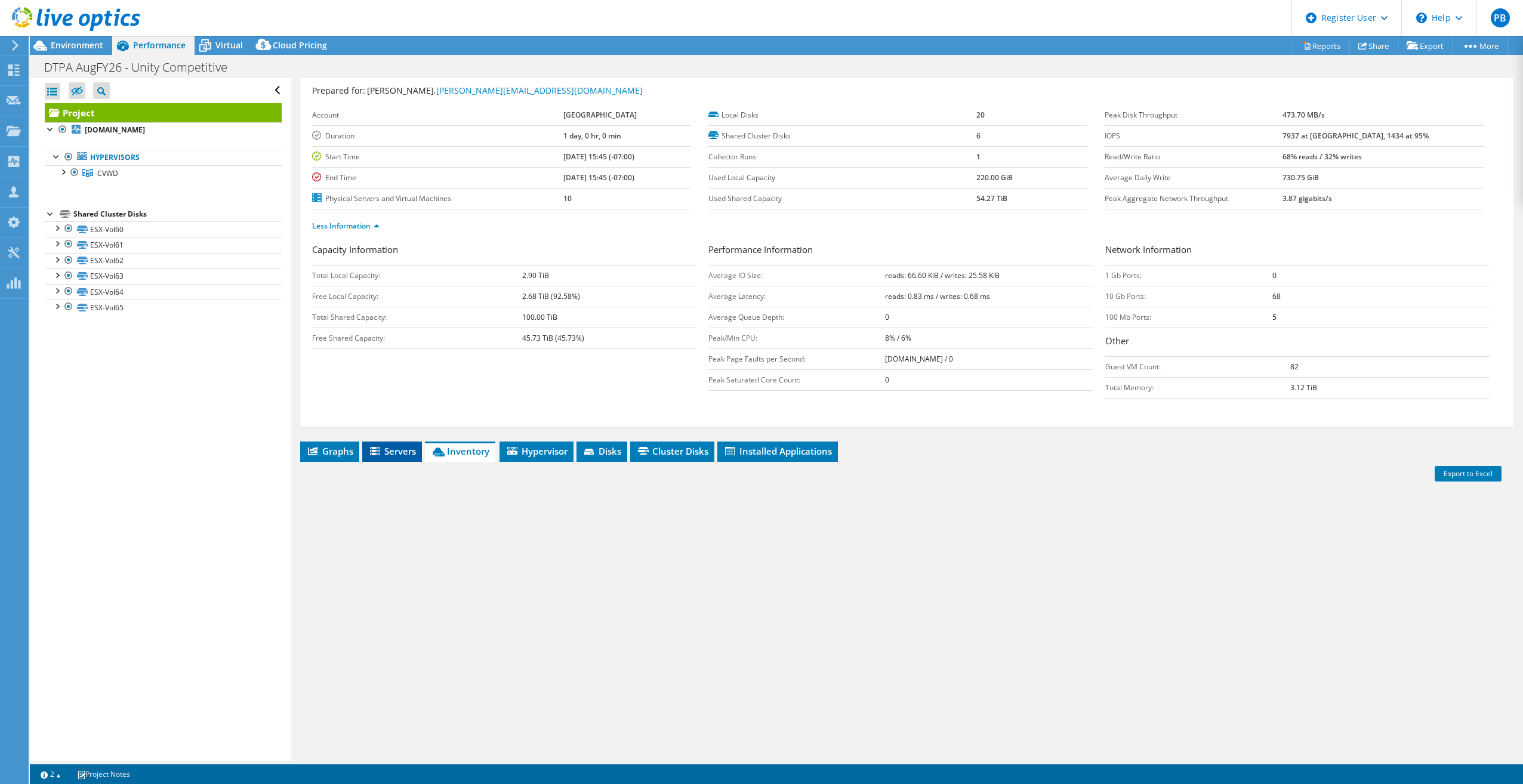
click at [399, 455] on span "Servers" at bounding box center [391, 451] width 47 height 12
click at [456, 455] on span "Inventory" at bounding box center [461, 451] width 59 height 12
click at [331, 447] on span "Graphs" at bounding box center [329, 451] width 47 height 12
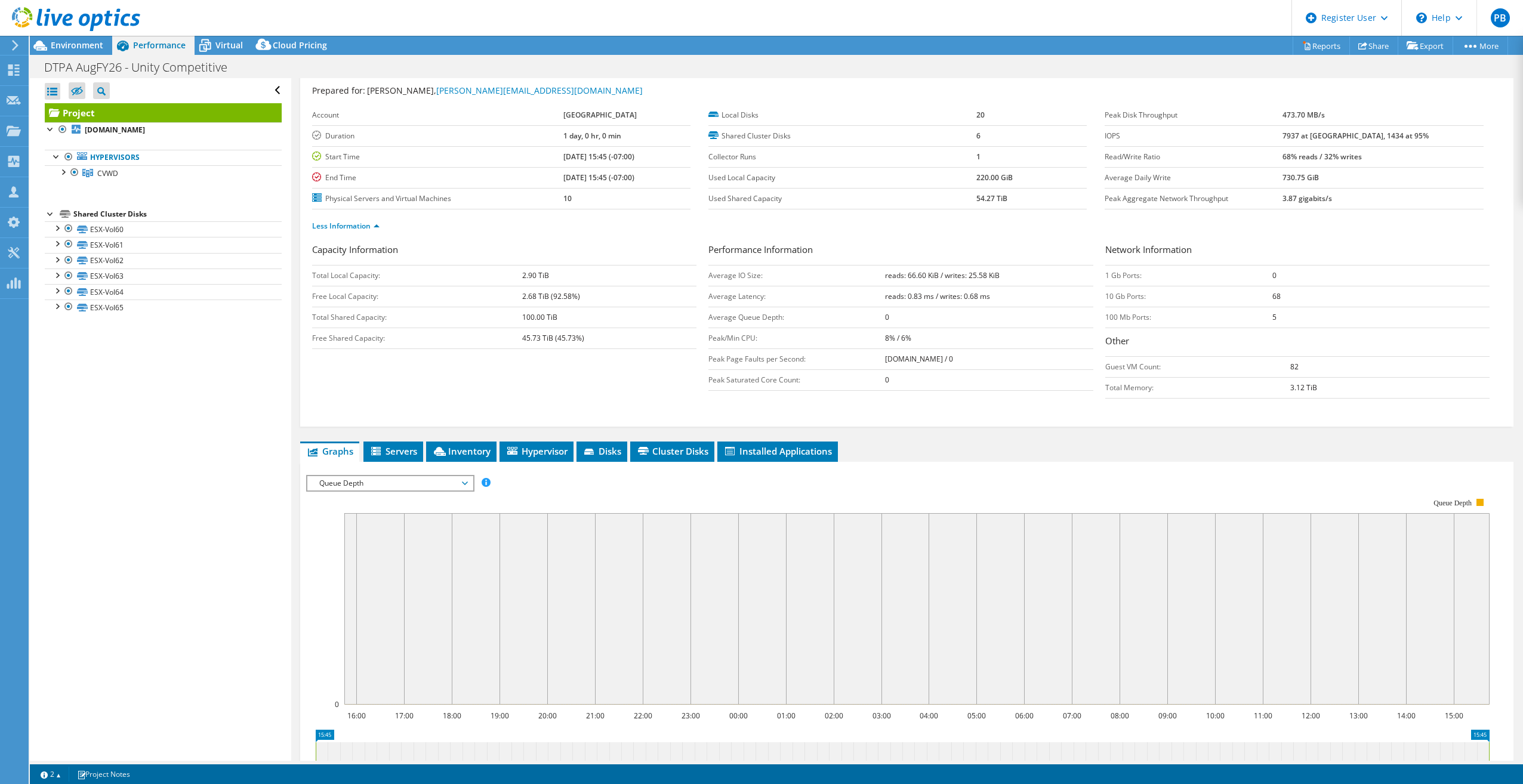
click at [323, 495] on rect at bounding box center [897, 601] width 1183 height 239
click at [334, 488] on span "Queue Depth" at bounding box center [389, 483] width 153 height 14
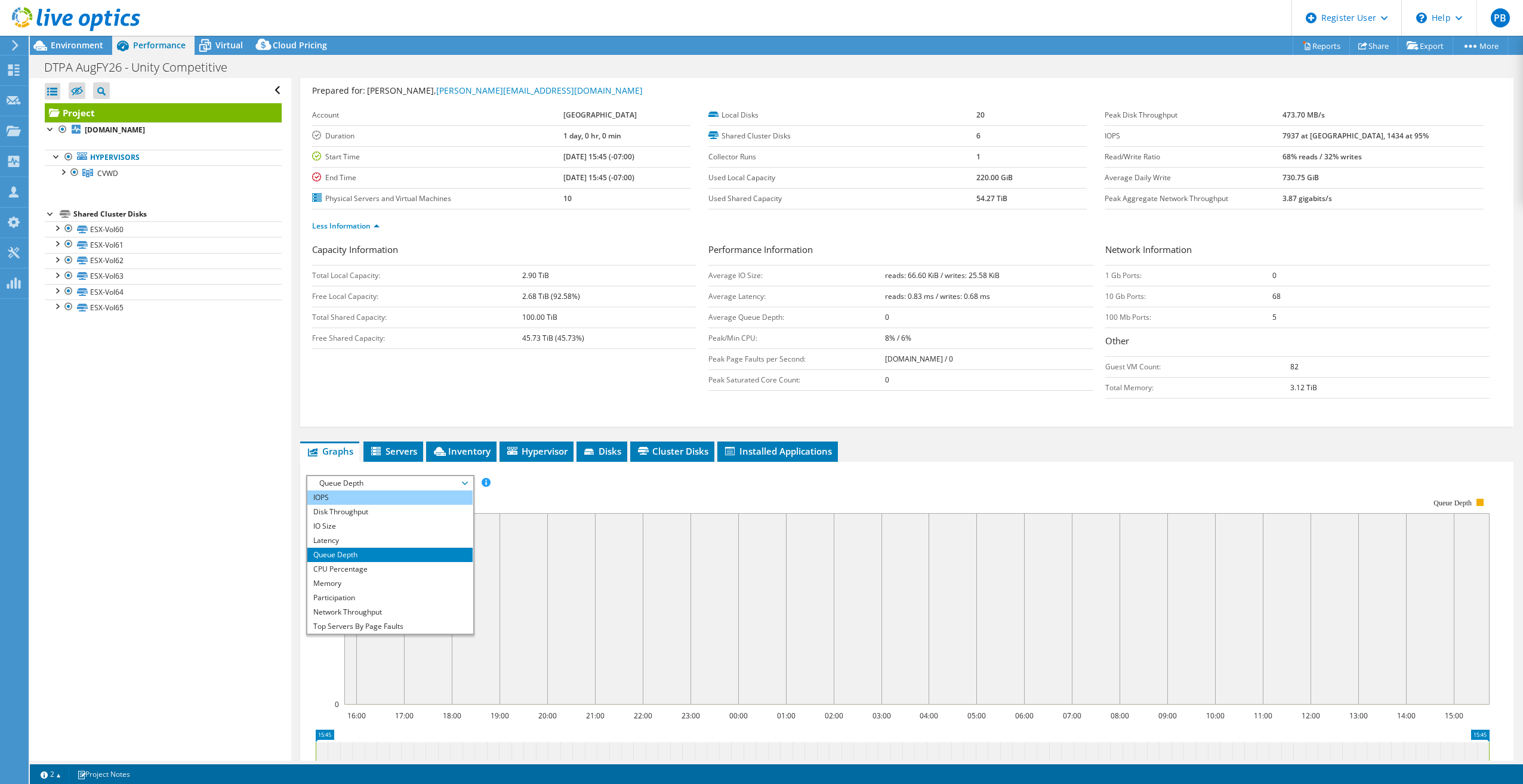
click at [336, 500] on li "IOPS" at bounding box center [390, 498] width 165 height 14
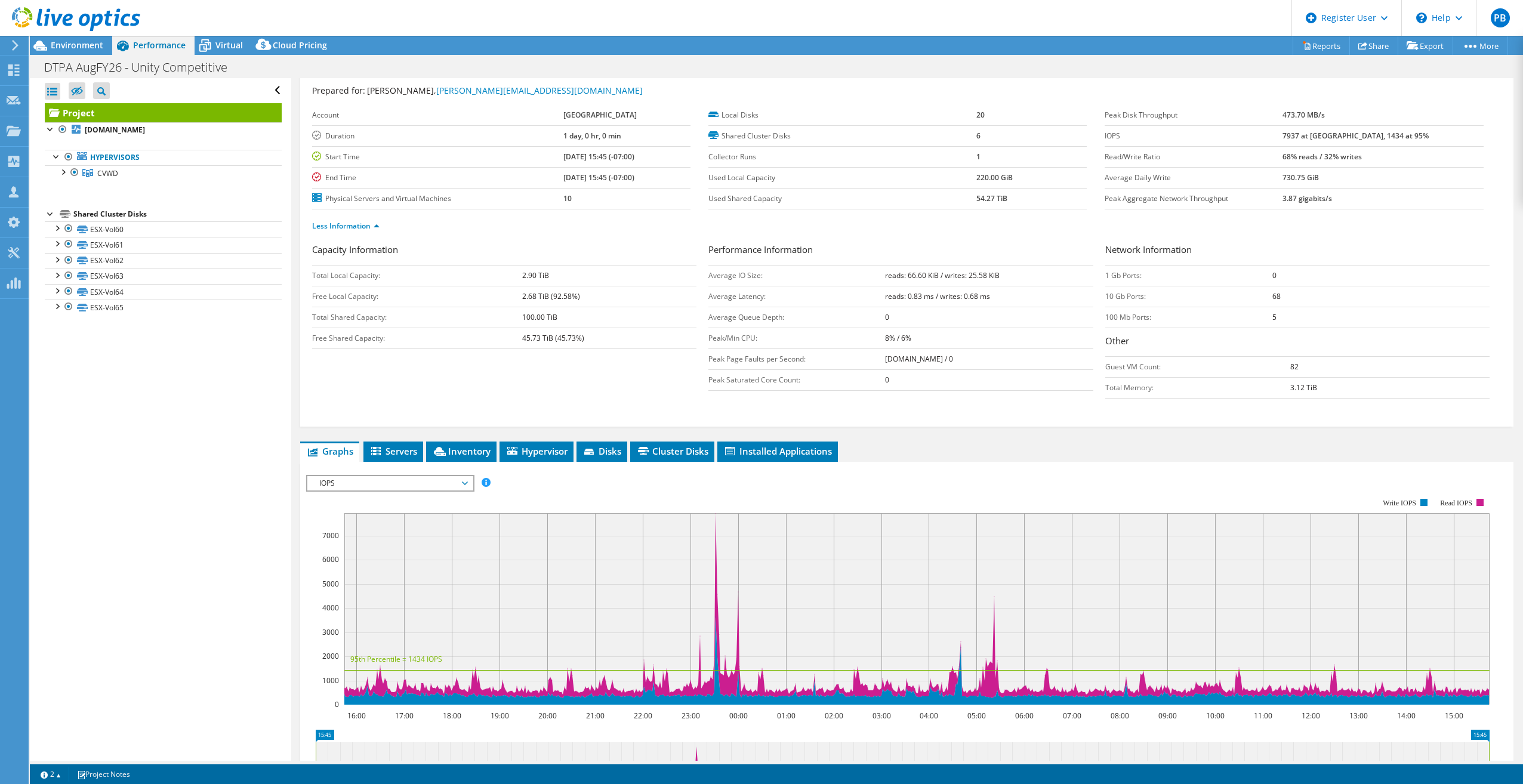
click at [441, 484] on span "IOPS" at bounding box center [389, 483] width 153 height 14
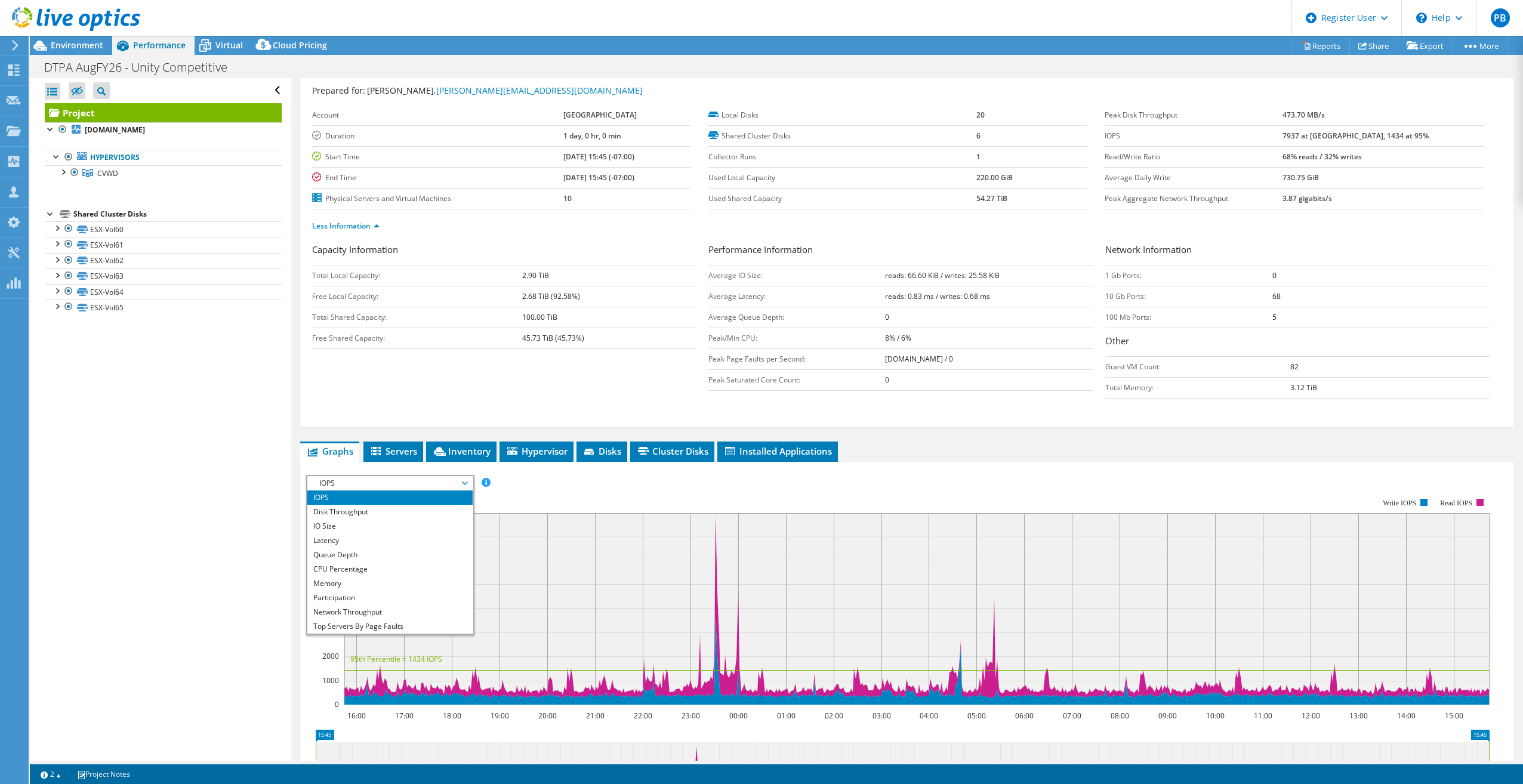
click at [418, 485] on span "IOPS" at bounding box center [389, 483] width 153 height 14
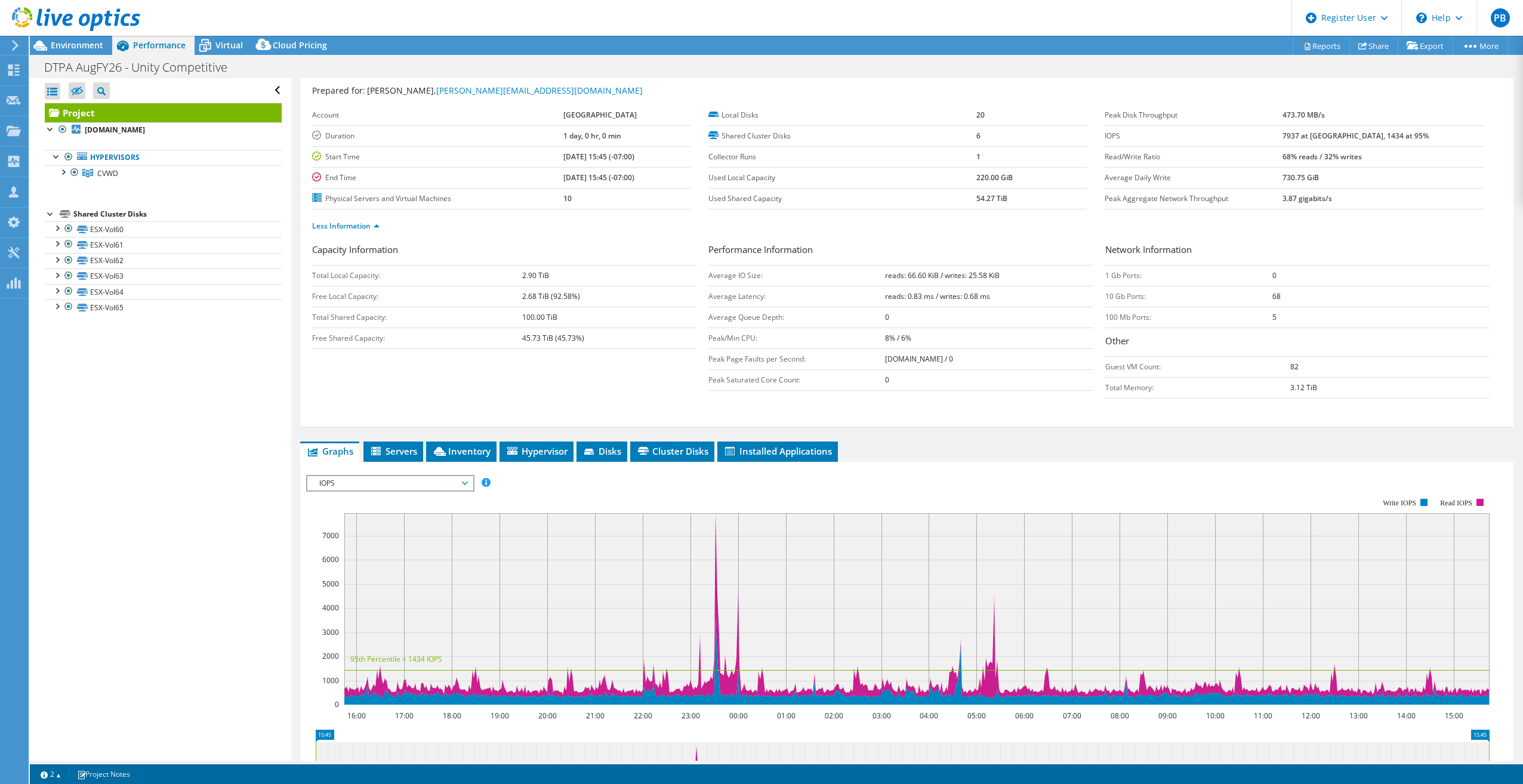
click at [403, 484] on span "IOPS" at bounding box center [389, 483] width 153 height 14
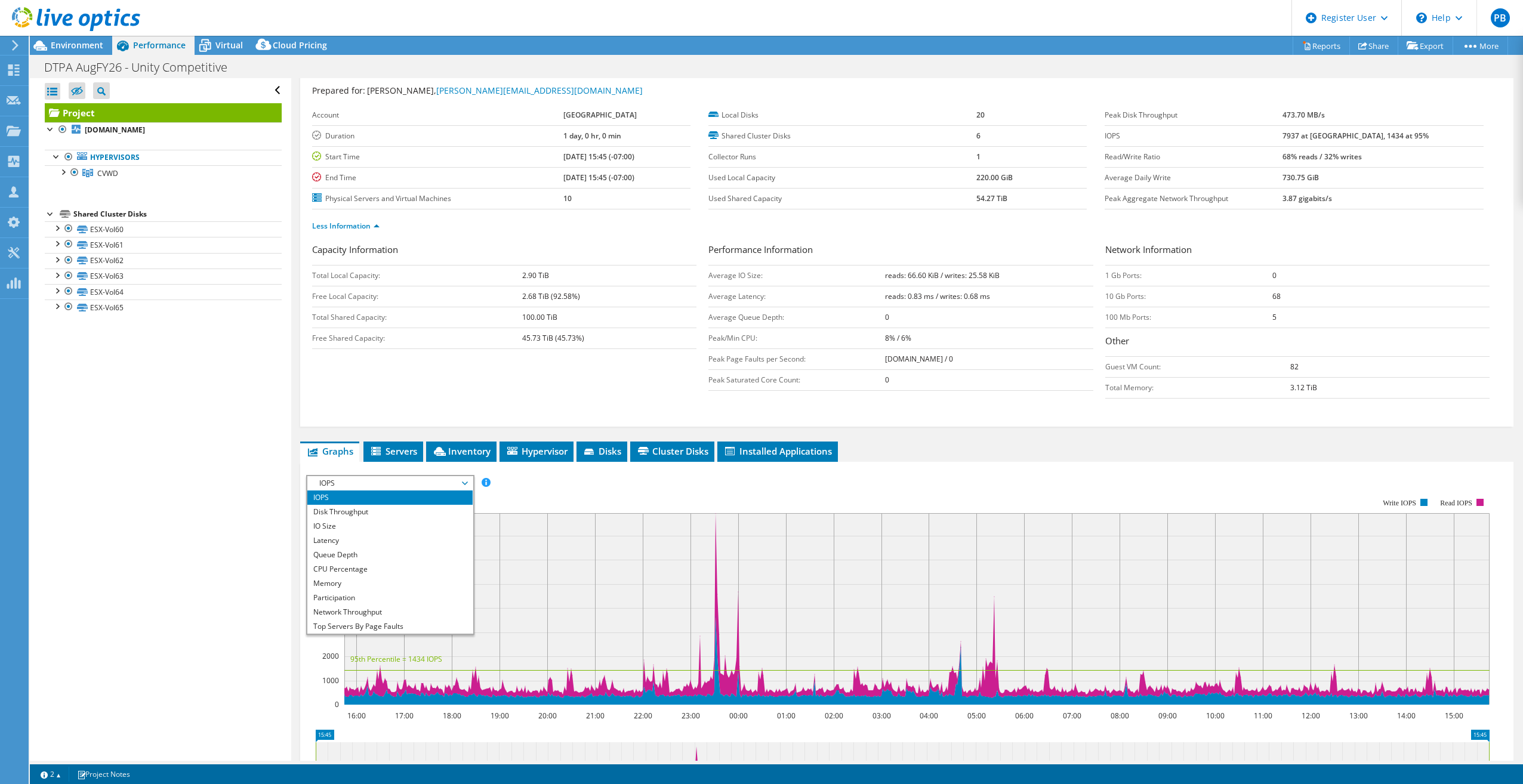
click at [403, 484] on span "IOPS" at bounding box center [389, 483] width 153 height 14
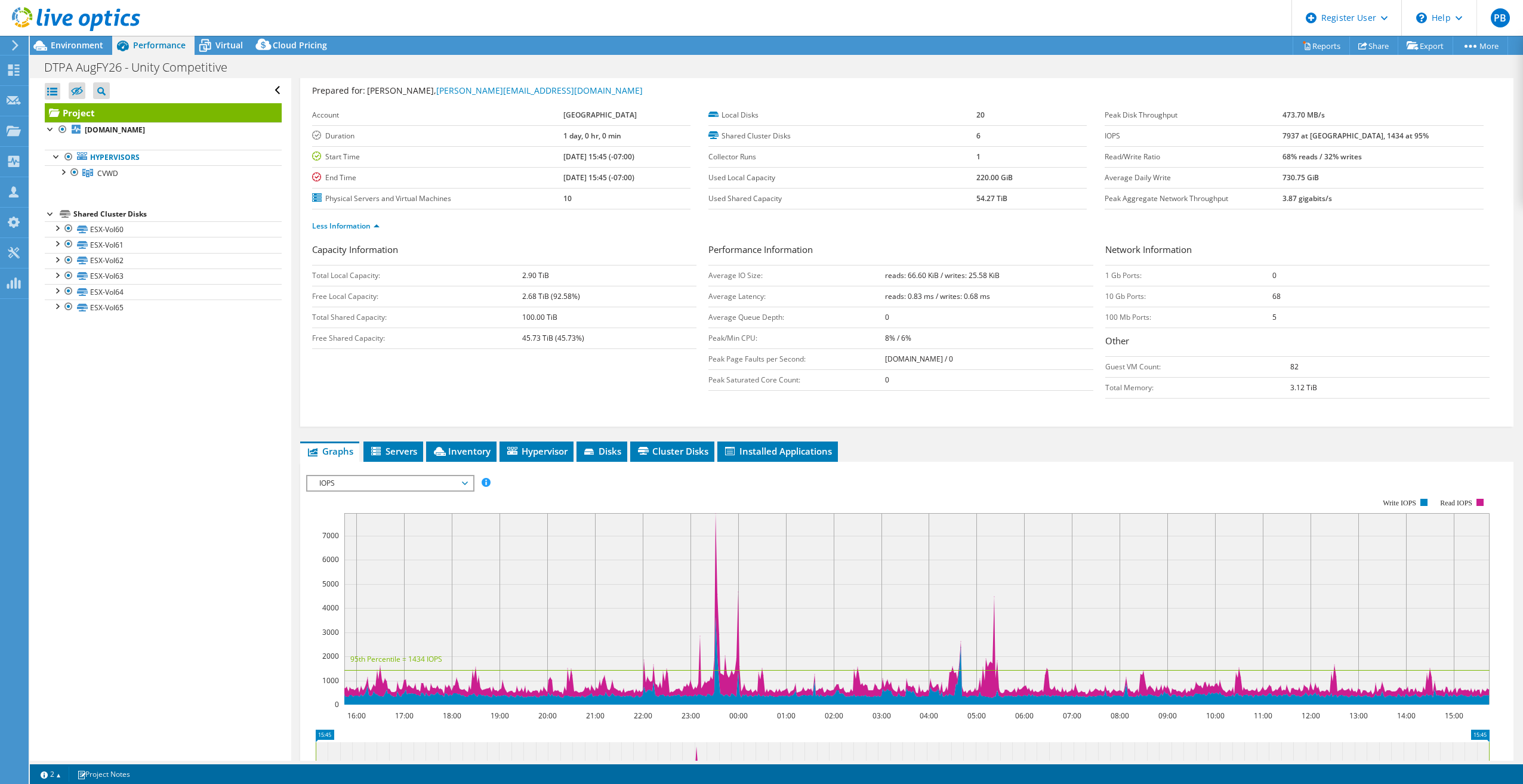
click at [336, 482] on span "IOPS" at bounding box center [389, 483] width 153 height 14
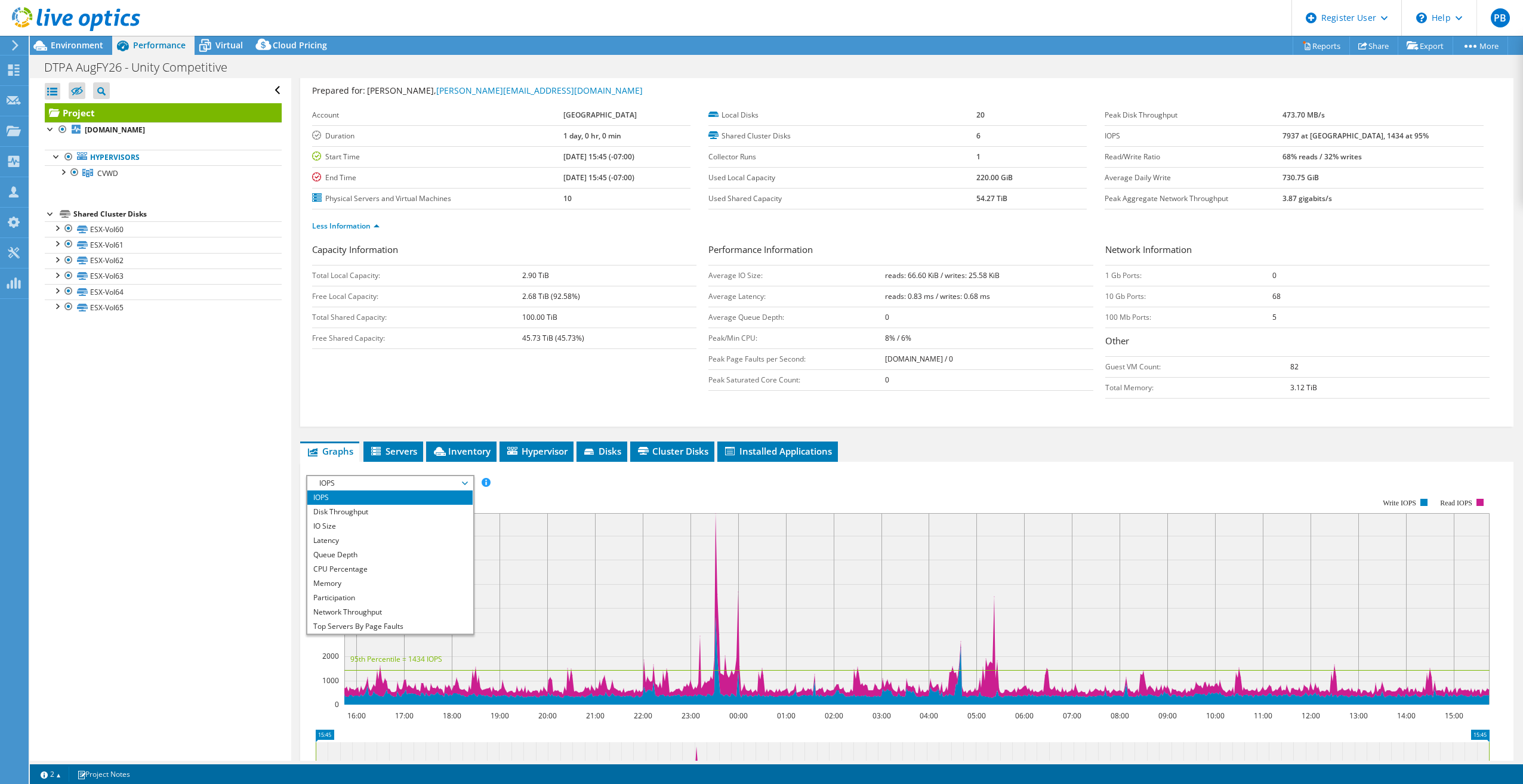
click at [250, 491] on div "Open All Close All Hide Excluded Nodes Project Tree Filter" at bounding box center [161, 419] width 261 height 682
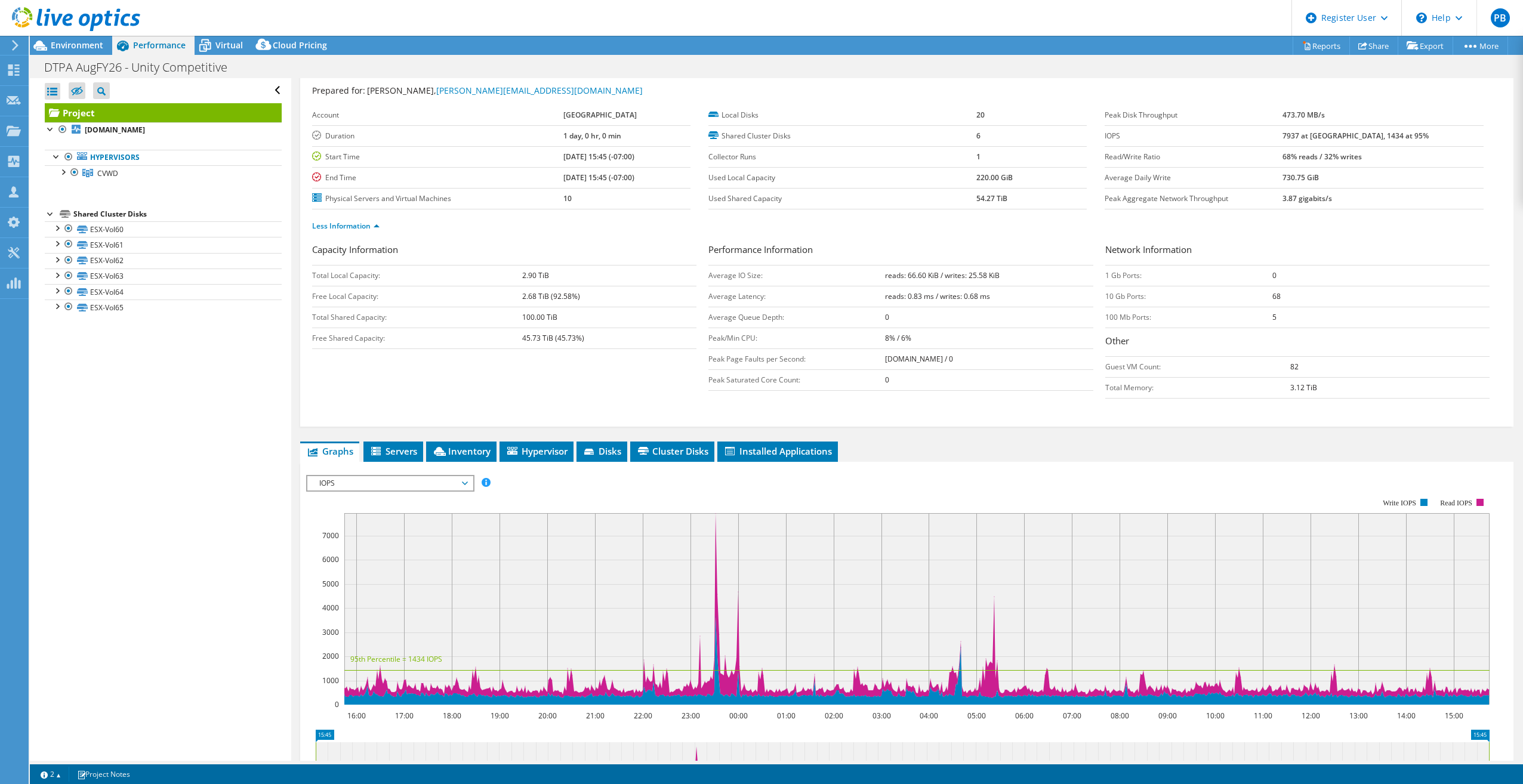
click at [368, 474] on div "IOPS Disk Throughput IO Size Latency Queue Depth CPU Percentage Memory Page Fau…" at bounding box center [906, 675] width 1201 height 413
click at [368, 479] on span "IOPS" at bounding box center [389, 483] width 153 height 14
click at [363, 488] on span "IOPS" at bounding box center [389, 483] width 153 height 14
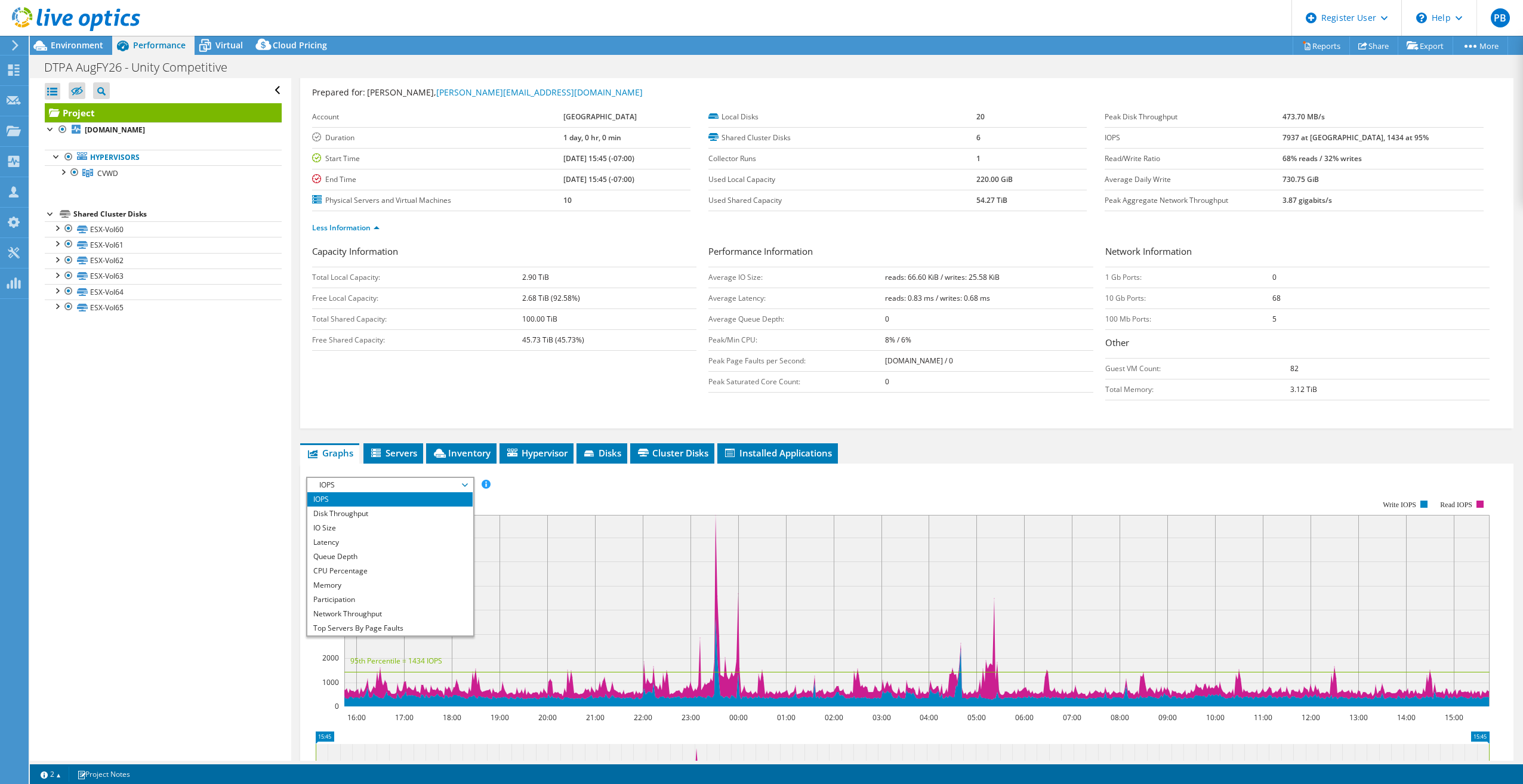
scroll to position [0, 0]
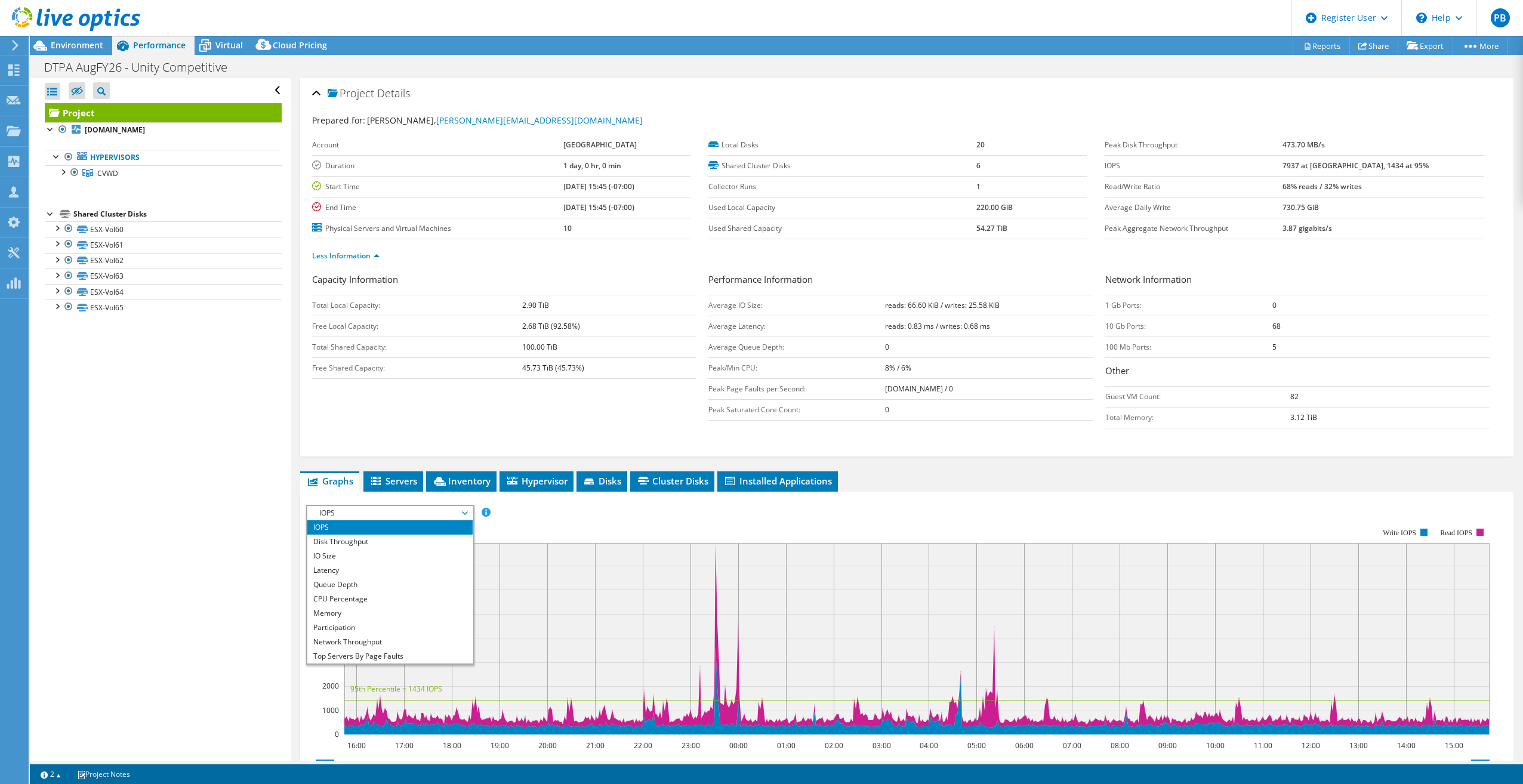
click at [218, 548] on div "Open All Close All Hide Excluded Nodes Project Tree Filter" at bounding box center [161, 419] width 261 height 682
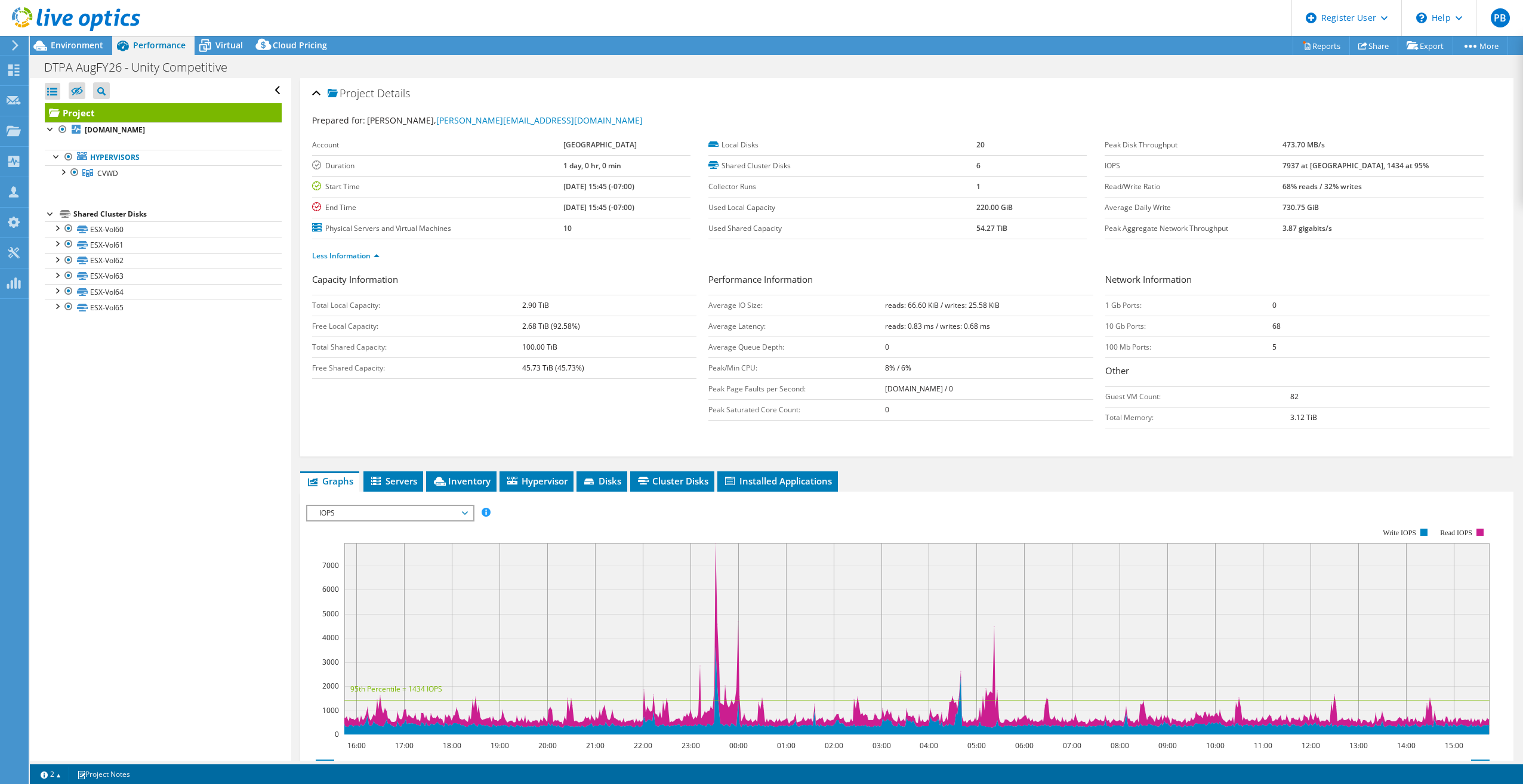
click at [345, 511] on span "IOPS" at bounding box center [389, 513] width 153 height 14
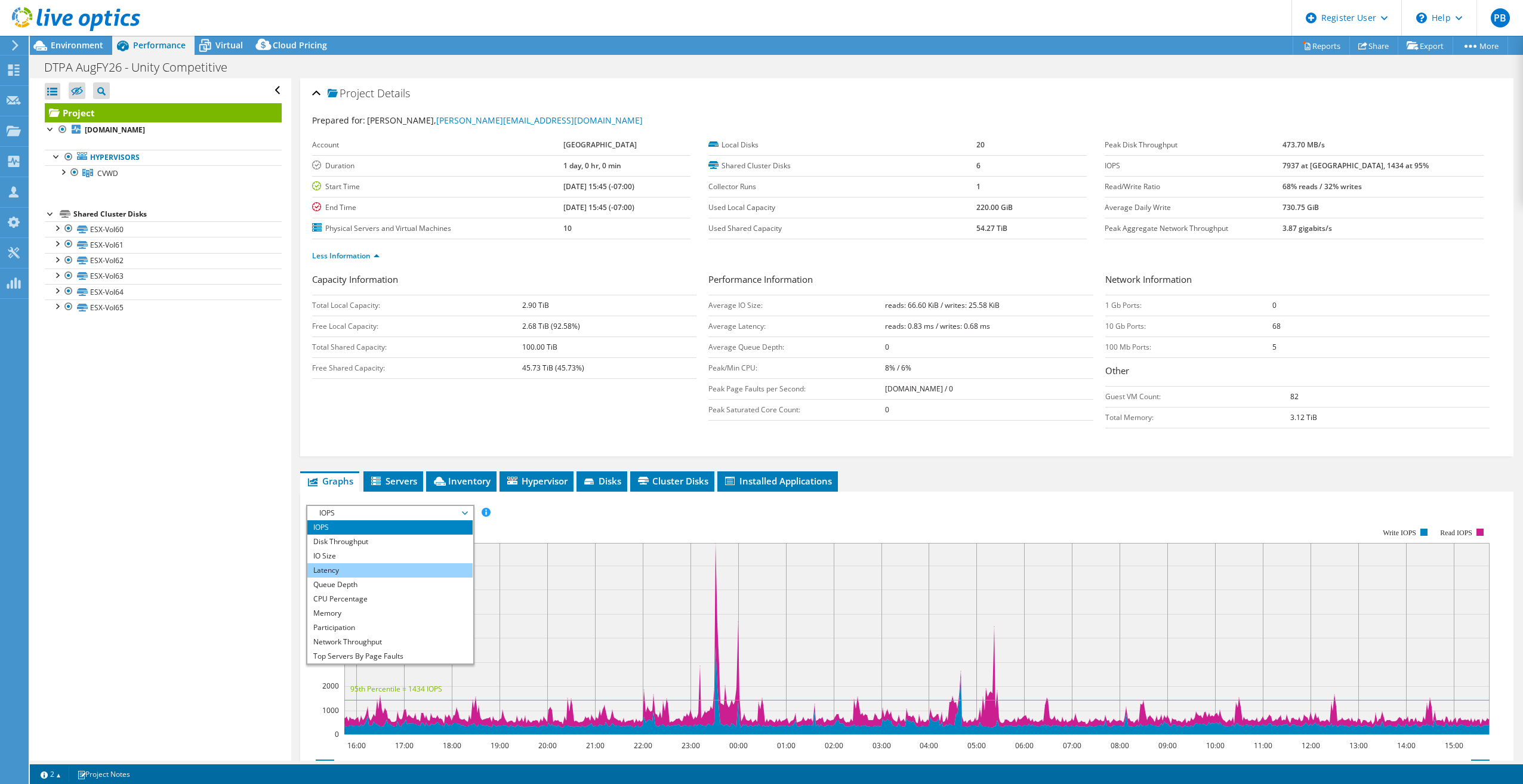
click at [336, 568] on li "Latency" at bounding box center [390, 570] width 165 height 14
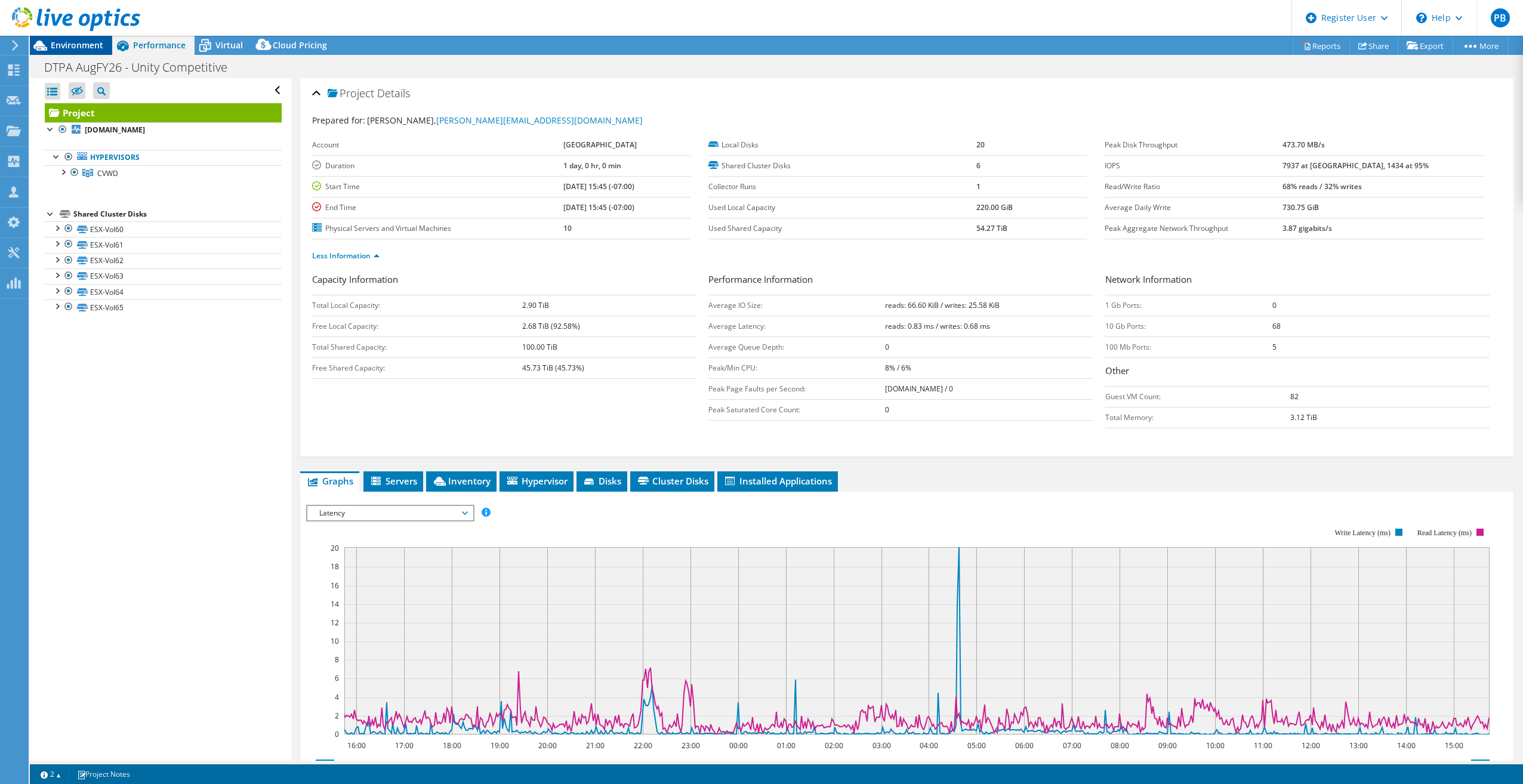
click at [64, 50] on span "Environment" at bounding box center [77, 44] width 53 height 11
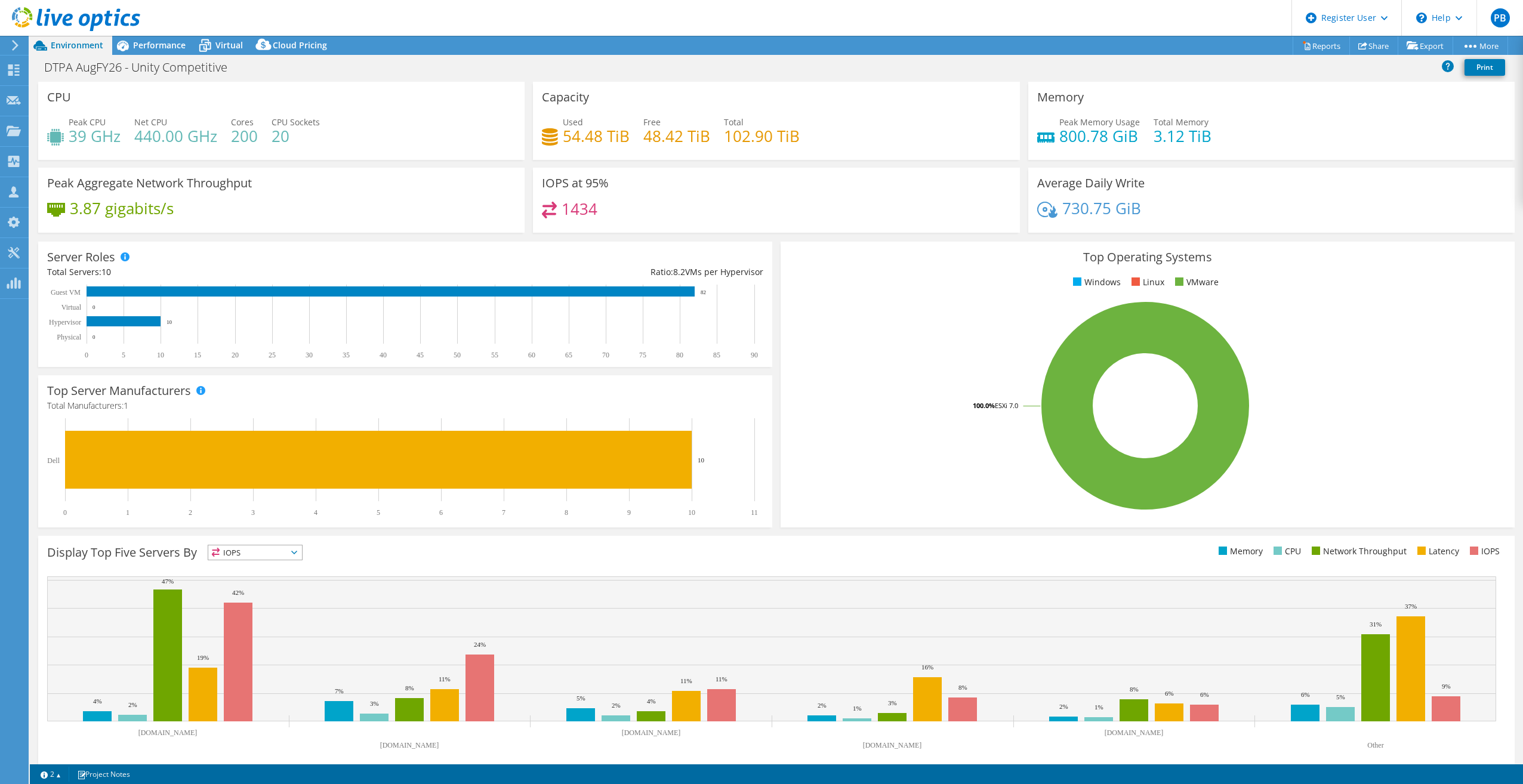
click at [394, 408] on h4 "Total Manufacturers: 1" at bounding box center [406, 405] width 716 height 13
click at [146, 47] on span "Performance" at bounding box center [159, 44] width 53 height 11
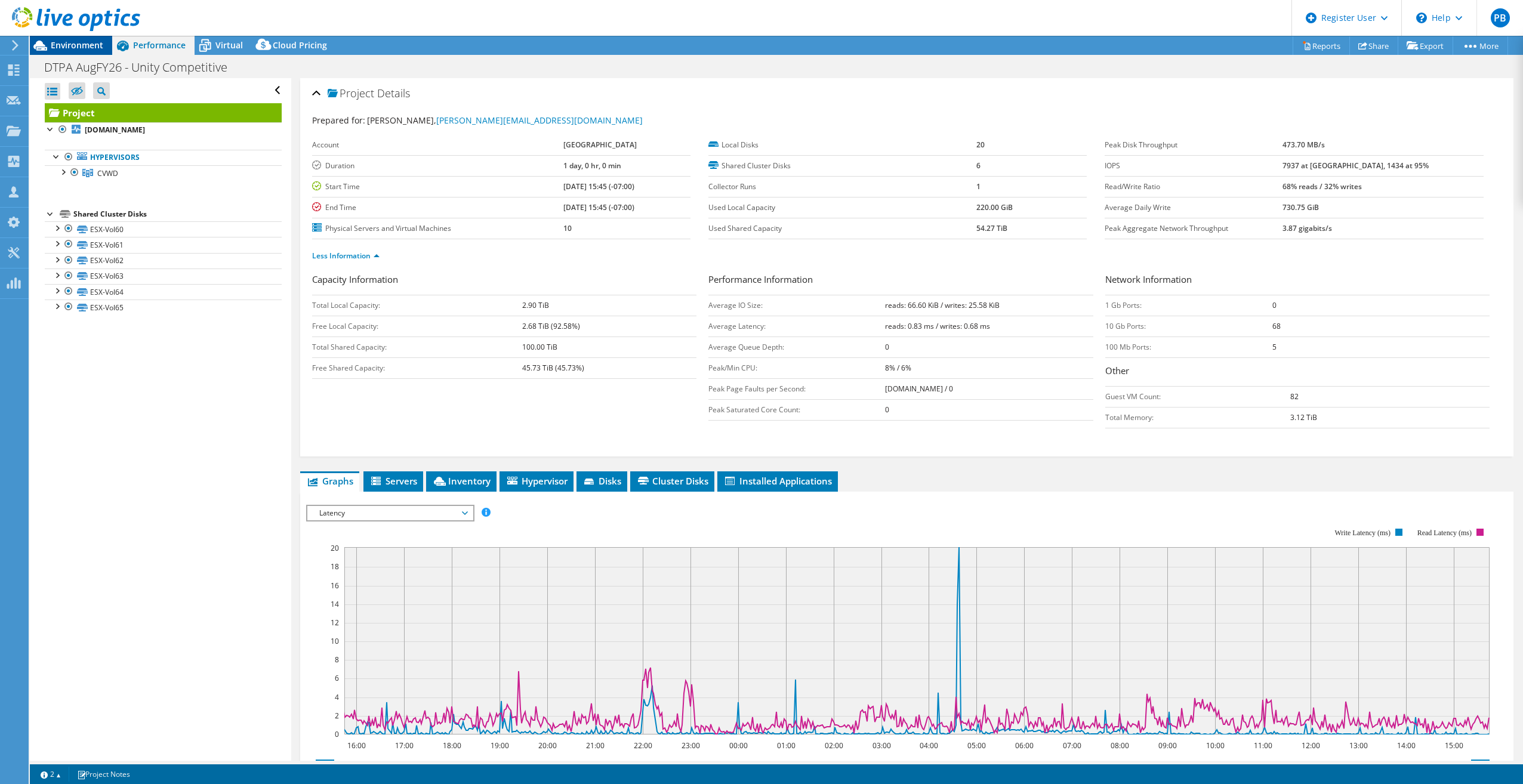
click at [71, 47] on span "Environment" at bounding box center [77, 44] width 53 height 11
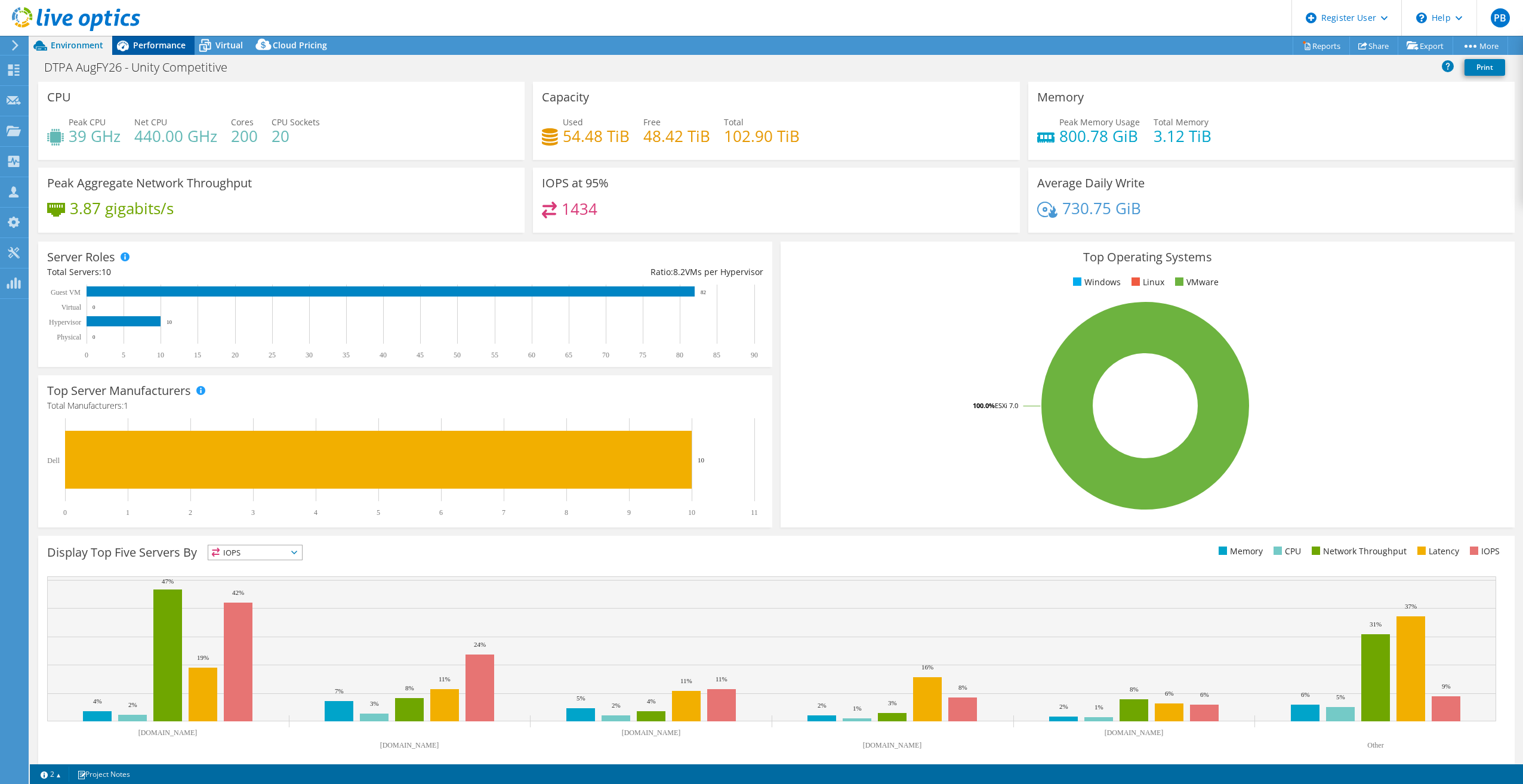
drag, startPoint x: 157, startPoint y: 47, endPoint x: 164, endPoint y: 54, distance: 9.9
click at [157, 47] on span "Performance" at bounding box center [159, 44] width 53 height 11
